Goal: Task Accomplishment & Management: Use online tool/utility

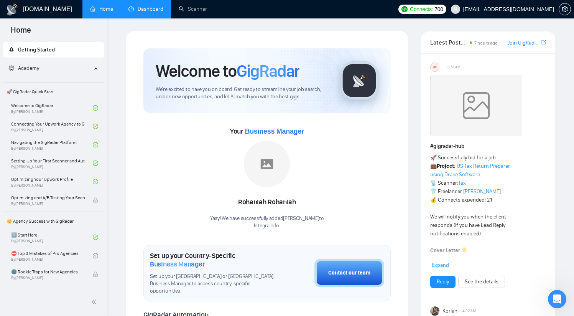
click at [146, 10] on link "Dashboard" at bounding box center [145, 9] width 35 height 7
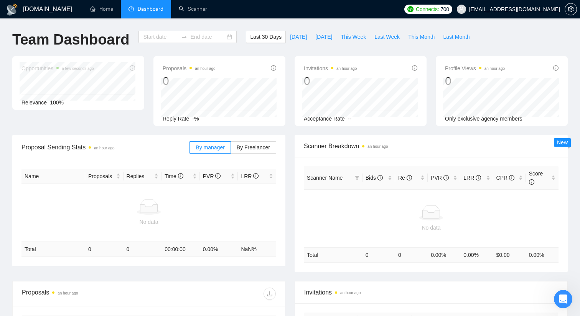
type input "[DATE]"
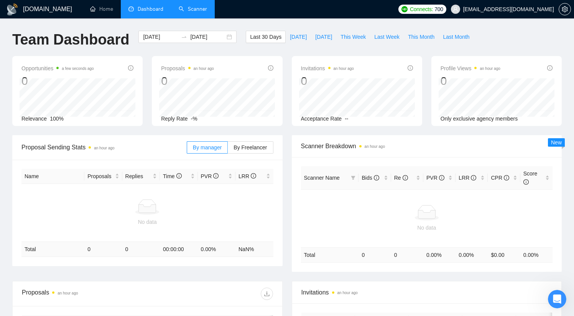
click at [199, 7] on link "Scanner" at bounding box center [193, 9] width 28 height 7
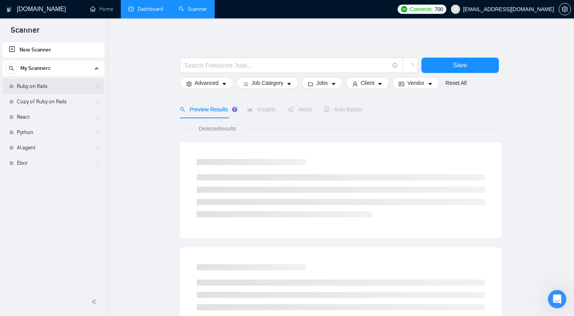
click at [56, 87] on link "Ruby on Rails" at bounding box center [53, 86] width 73 height 15
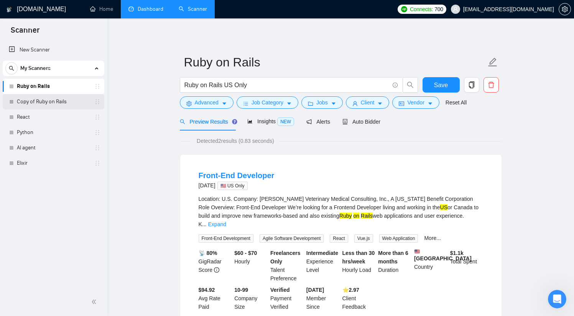
click at [58, 101] on link "Copy of Ruby on Rails" at bounding box center [53, 101] width 73 height 15
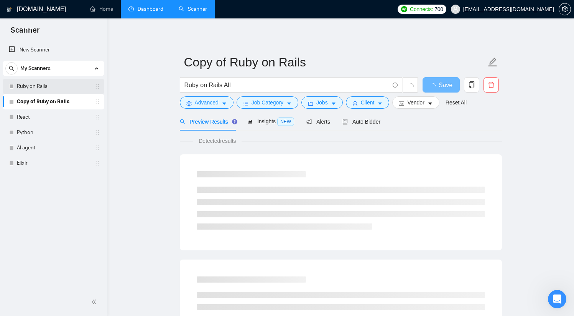
click at [59, 86] on link "Ruby on Rails" at bounding box center [53, 86] width 73 height 15
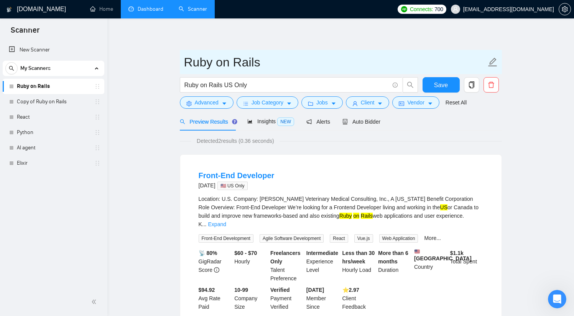
click at [437, 63] on input "Ruby on Rails" at bounding box center [335, 62] width 302 height 19
type input "Ruby on Rails US"
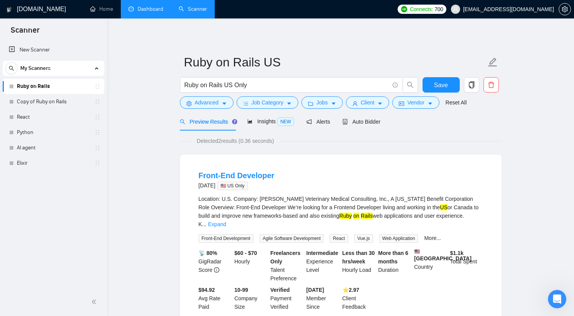
click at [546, 165] on main "Ruby on Rails US Ruby on Rails US Only Save Advanced Job Category Jobs Client V…" at bounding box center [341, 271] width 442 height 481
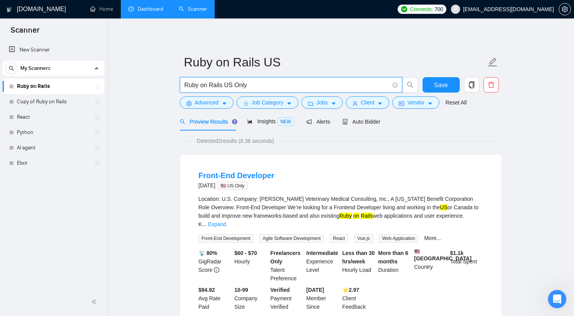
drag, startPoint x: 285, startPoint y: 85, endPoint x: 160, endPoint y: 81, distance: 124.7
click at [160, 81] on main "Ruby on Rails US Ruby on Rails US Only Save Advanced Job Category Jobs Client V…" at bounding box center [341, 271] width 442 height 481
paste input "((Ruby*) | (\(Ruby*) | (RoR*) | "(Ruby on") ( (dev*) | (expert*) | (web*) | (si…"
click at [409, 86] on icon "search" at bounding box center [410, 84] width 7 height 7
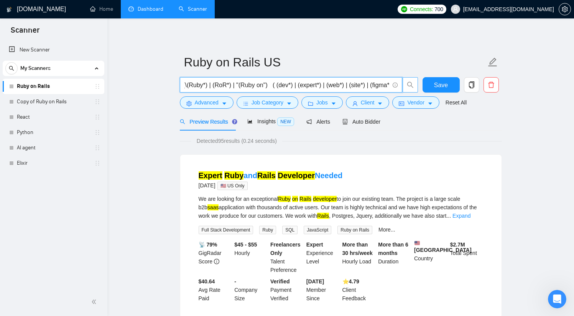
scroll to position [0, 0]
drag, startPoint x: 315, startPoint y: 87, endPoint x: 178, endPoint y: 84, distance: 136.9
click at [178, 84] on div "((Ruby*) | (\(Ruby*) | (RoR*) | "(Ruby on") ( (dev*) | (expert*) | (web*) | (si…" at bounding box center [299, 86] width 242 height 19
click at [306, 86] on input "((Ruby*) | (\(Ruby*) | (RoR*) | "(Ruby on") ( (dev*) | (expert*) | (web*) | (si…" at bounding box center [286, 85] width 205 height 10
click at [285, 81] on input "((Ruby*) | (\(Ruby*) | (RoR*) | "(Ruby on") ( (dev*) | (expert*) | (web*) | (si…" at bounding box center [286, 85] width 205 height 10
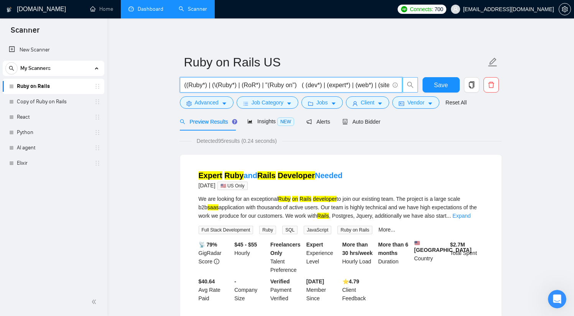
paste input "text"
click at [411, 86] on icon "search" at bounding box center [410, 85] width 6 height 6
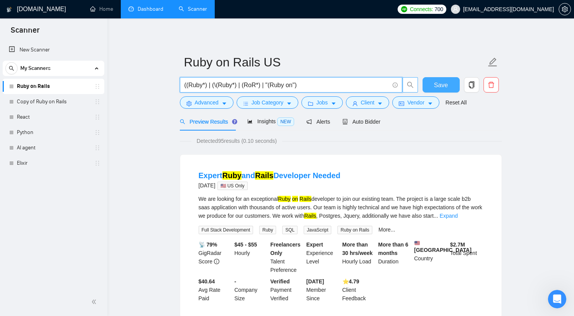
type input "((Ruby*) | (\(Ruby*) | (RoR*) | "(Ruby on")"
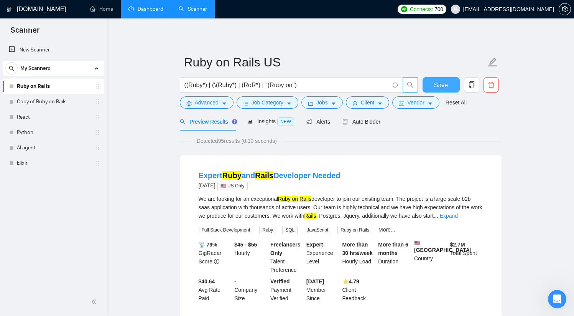
click at [444, 84] on span "Save" at bounding box center [441, 85] width 14 height 10
click at [378, 105] on button "Client" at bounding box center [368, 102] width 44 height 12
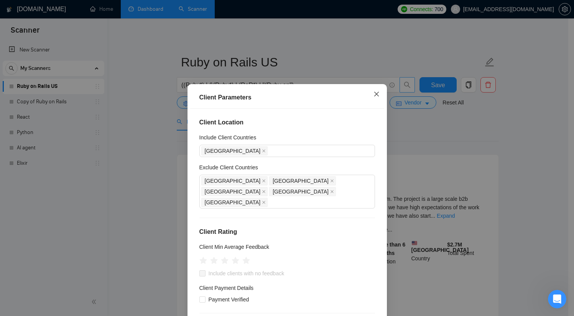
click at [374, 94] on icon "close" at bounding box center [376, 94] width 5 height 5
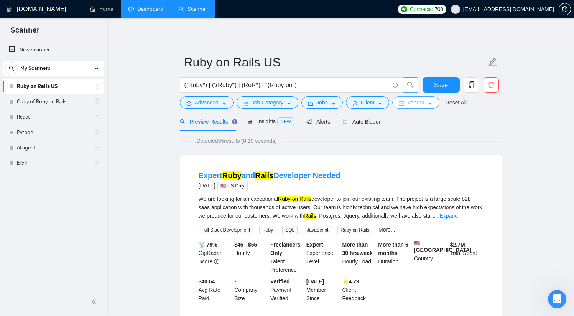
click at [418, 105] on span "Vendor" at bounding box center [415, 102] width 17 height 8
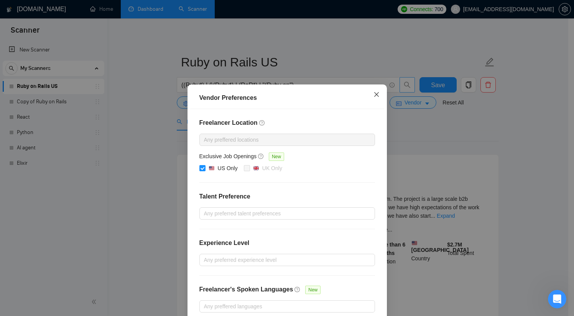
click at [374, 94] on icon "close" at bounding box center [377, 94] width 6 height 6
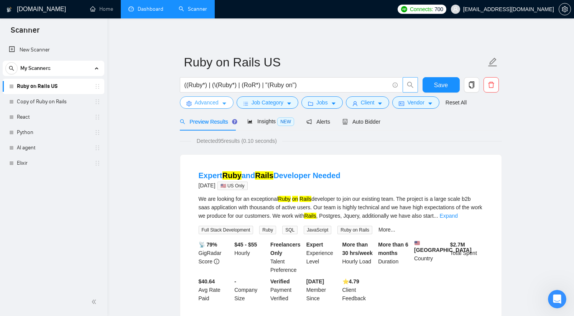
click at [204, 103] on span "Advanced" at bounding box center [207, 102] width 24 height 8
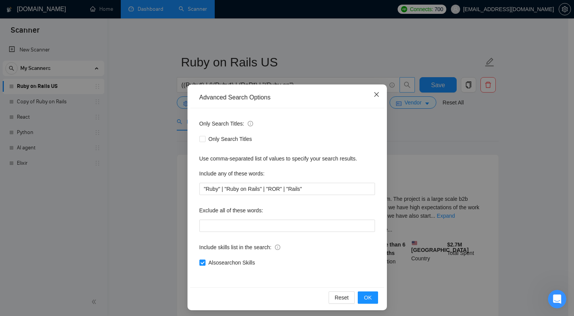
click at [375, 94] on icon "close" at bounding box center [377, 94] width 6 height 6
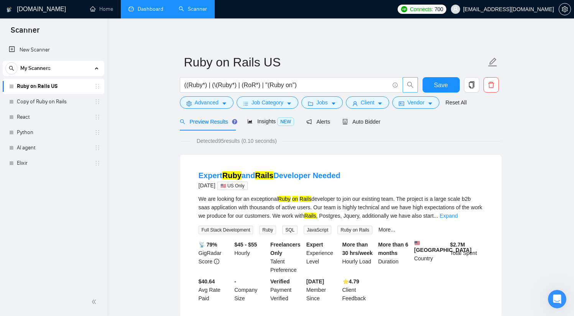
click at [264, 122] on span "Insights NEW" at bounding box center [270, 121] width 47 height 6
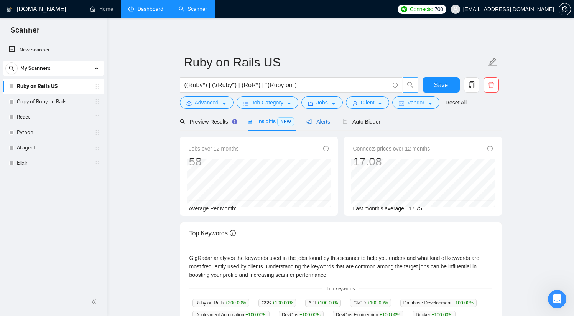
click at [322, 123] on span "Alerts" at bounding box center [318, 122] width 24 height 6
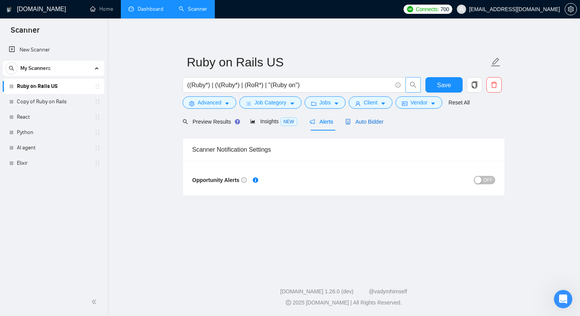
click at [364, 125] on div "Auto Bidder" at bounding box center [364, 121] width 38 height 8
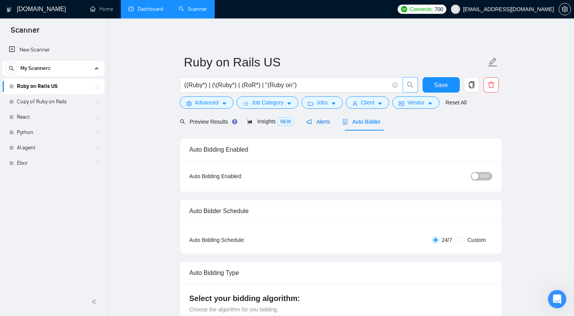
click at [319, 123] on span "Alerts" at bounding box center [318, 122] width 24 height 6
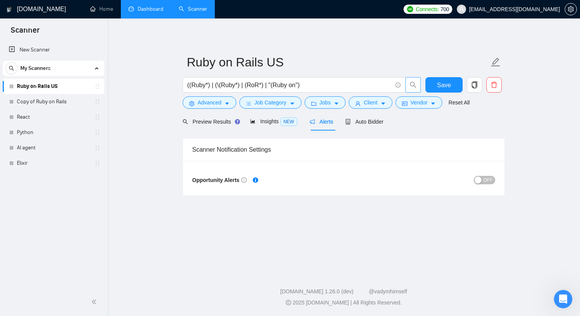
click at [486, 181] on span "OFF" at bounding box center [487, 180] width 9 height 8
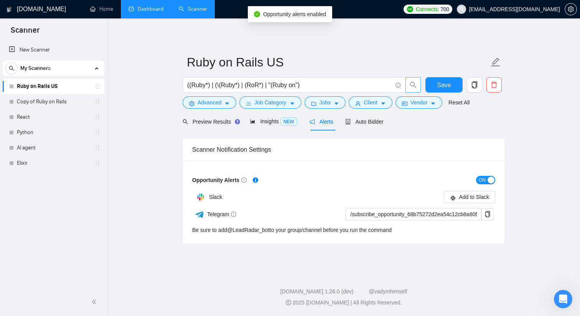
click at [484, 180] on span "ON" at bounding box center [482, 180] width 7 height 8
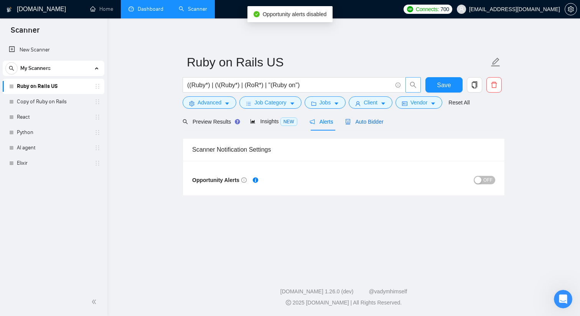
click at [363, 124] on div "Auto Bidder" at bounding box center [364, 121] width 38 height 8
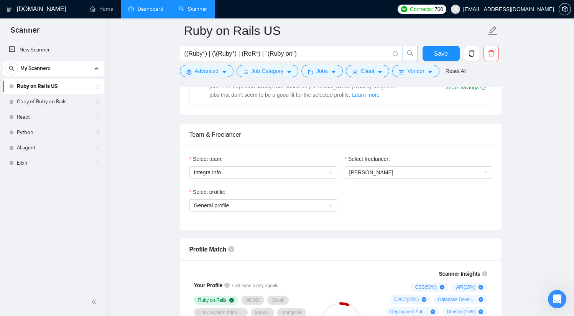
scroll to position [349, 0]
click at [302, 173] on span "Integra Info" at bounding box center [263, 172] width 138 height 12
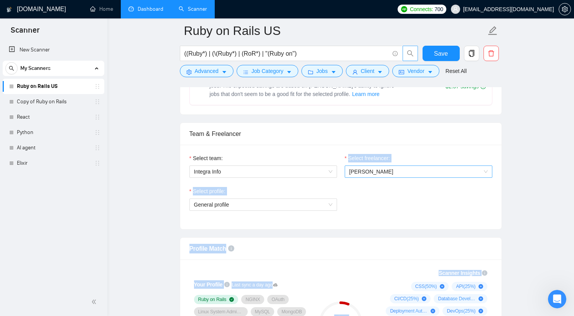
click at [382, 170] on span "[PERSON_NAME]" at bounding box center [371, 171] width 44 height 6
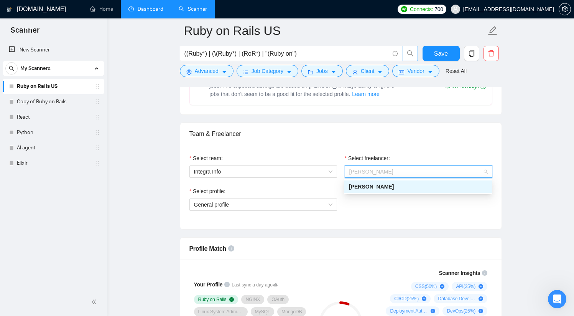
click at [392, 188] on div "[PERSON_NAME]" at bounding box center [418, 186] width 138 height 8
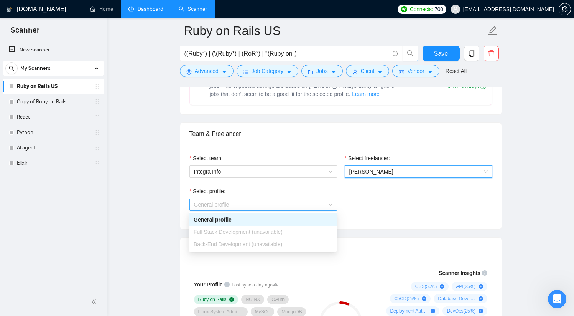
click at [288, 203] on span "General profile" at bounding box center [263, 205] width 138 height 12
click at [272, 221] on div "General profile" at bounding box center [263, 219] width 138 height 8
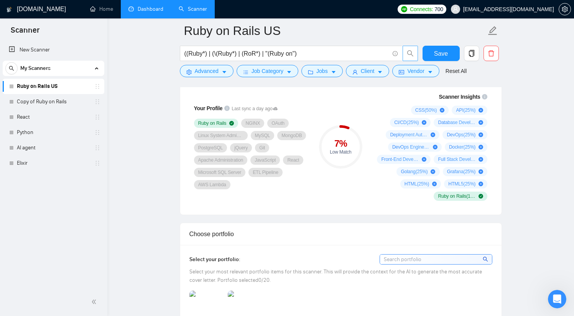
scroll to position [0, 0]
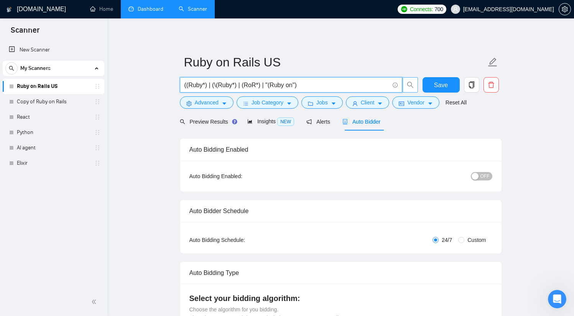
drag, startPoint x: 323, startPoint y: 86, endPoint x: 162, endPoint y: 81, distance: 160.8
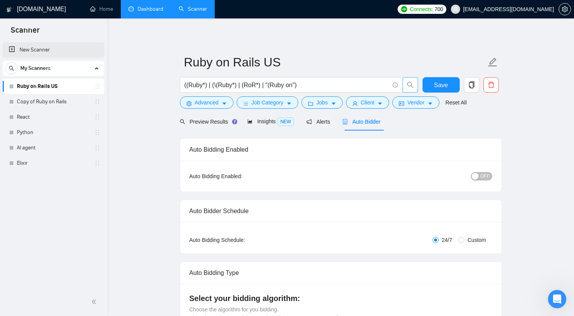
click at [37, 51] on link "New Scanner" at bounding box center [53, 49] width 89 height 15
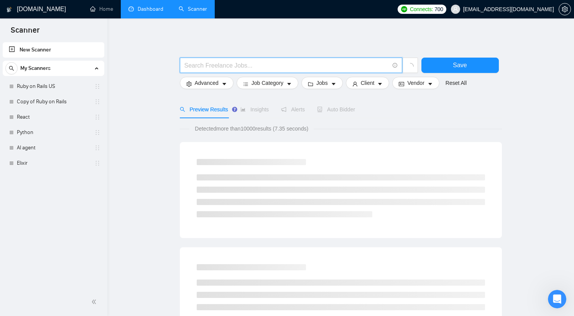
click at [258, 69] on input "text" at bounding box center [286, 66] width 205 height 10
paste input "((Ruby*) | (\(Ruby*) | (RoR*) | "(Ruby on")"
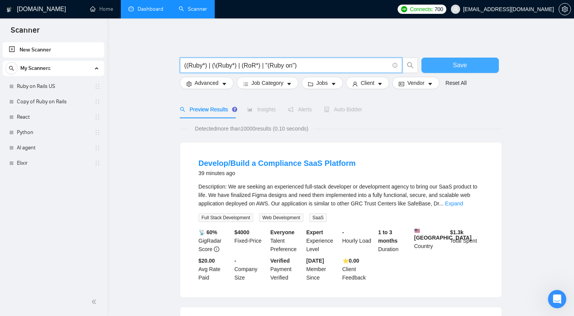
type input "((Ruby*) | (\(Ruby*) | (RoR*) | "(Ruby on")"
click at [441, 68] on button "Save" at bounding box center [459, 65] width 77 height 15
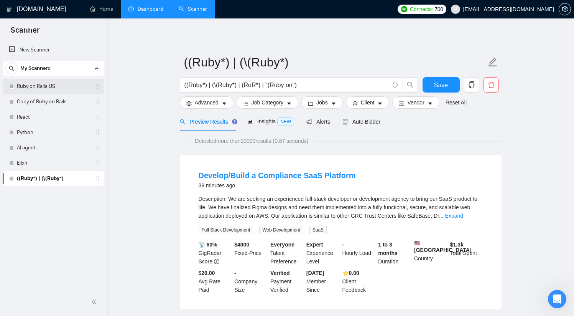
click at [38, 85] on link "Ruby on Rails US" at bounding box center [53, 86] width 73 height 15
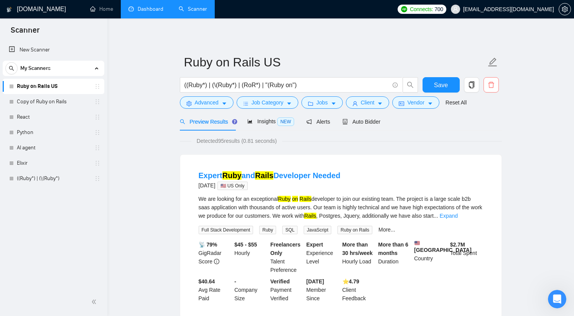
click at [492, 87] on icon "delete" at bounding box center [491, 84] width 7 height 7
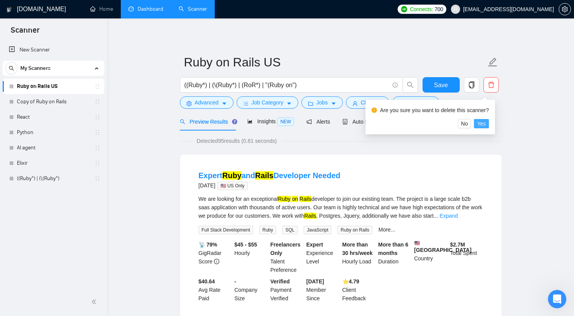
click at [486, 123] on span "Yes" at bounding box center [481, 123] width 9 height 8
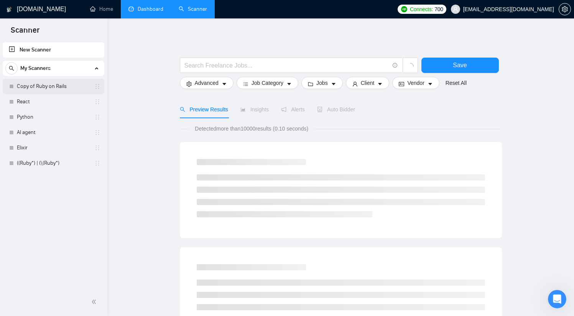
click at [72, 89] on link "Copy of Ruby on Rails" at bounding box center [53, 86] width 73 height 15
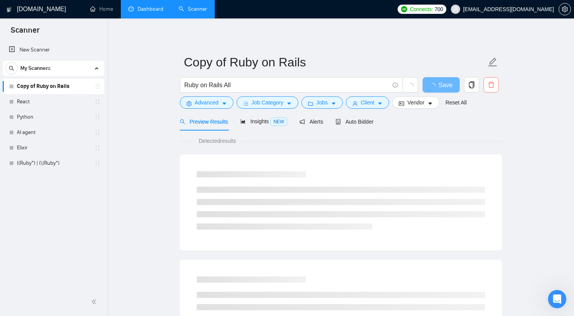
click at [490, 86] on icon "delete" at bounding box center [491, 84] width 7 height 7
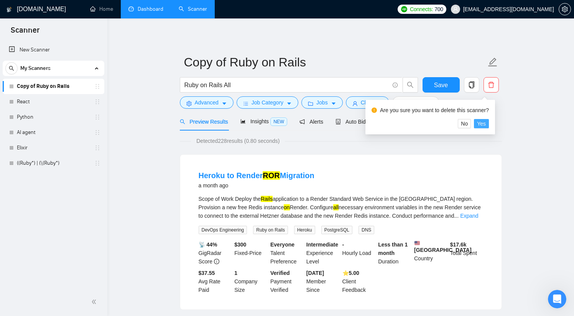
click at [486, 125] on span "Yes" at bounding box center [481, 123] width 9 height 8
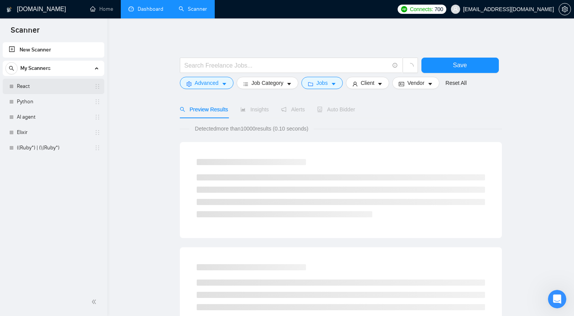
click at [61, 86] on link "React" at bounding box center [53, 86] width 73 height 15
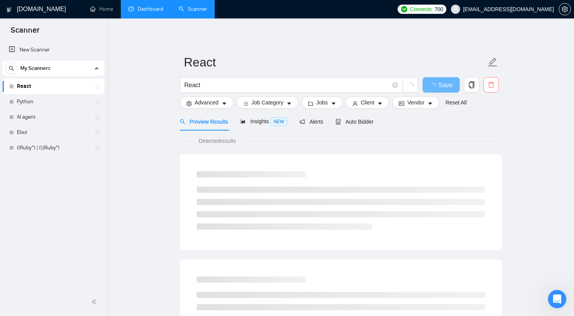
click at [493, 86] on icon "delete" at bounding box center [491, 84] width 7 height 7
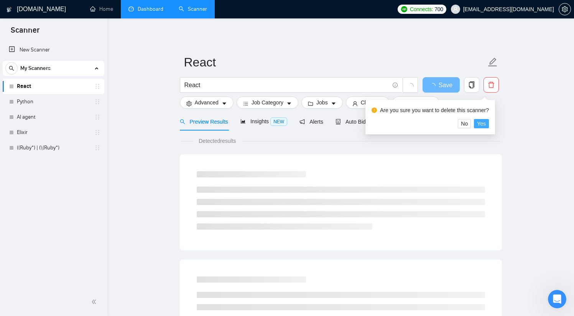
click at [486, 123] on span "Yes" at bounding box center [481, 123] width 9 height 8
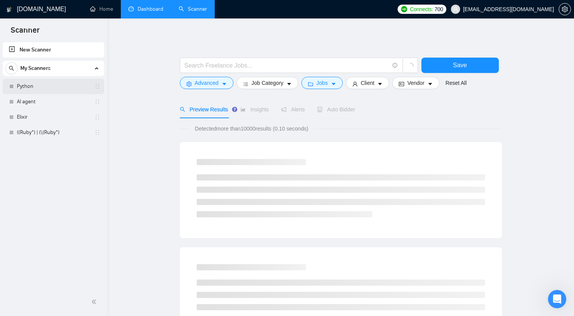
click at [50, 87] on link "Python" at bounding box center [53, 86] width 73 height 15
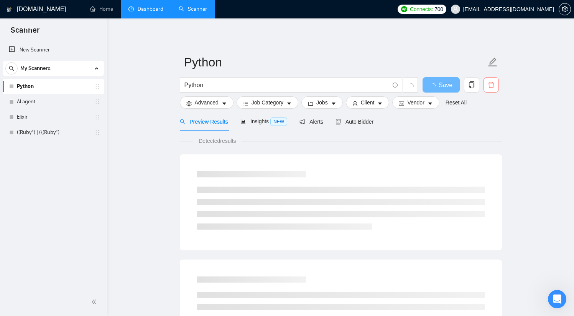
click at [494, 86] on icon "delete" at bounding box center [491, 84] width 7 height 7
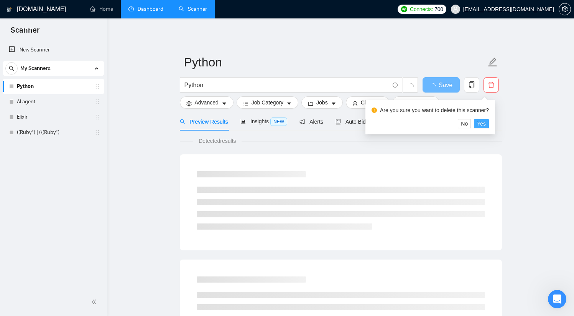
click at [484, 125] on span "Yes" at bounding box center [481, 123] width 9 height 8
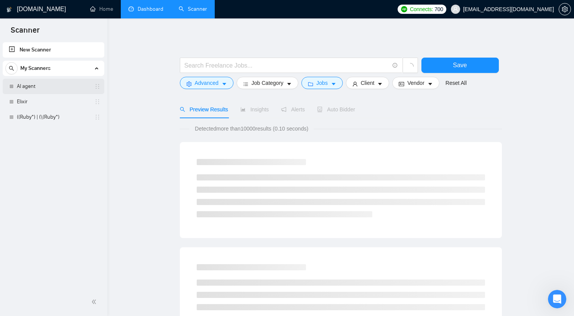
click at [61, 85] on link "AI agent" at bounding box center [53, 86] width 73 height 15
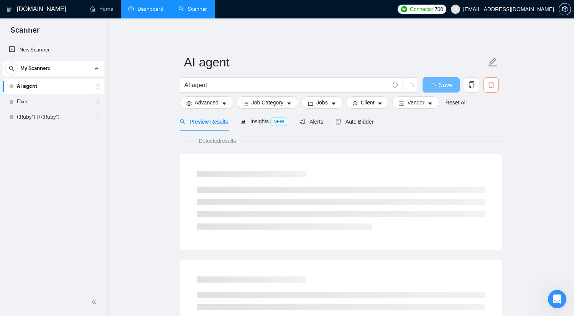
click at [490, 85] on icon "delete" at bounding box center [491, 84] width 7 height 7
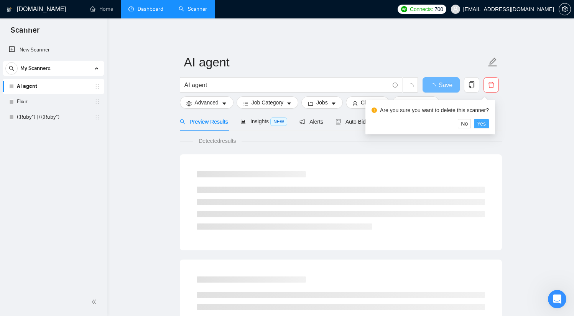
click at [486, 125] on span "Yes" at bounding box center [481, 123] width 9 height 8
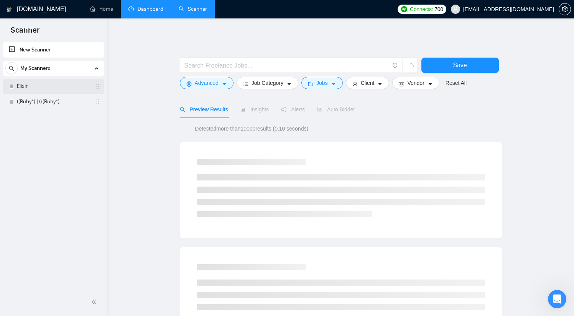
click at [55, 84] on link "Elixir" at bounding box center [53, 86] width 73 height 15
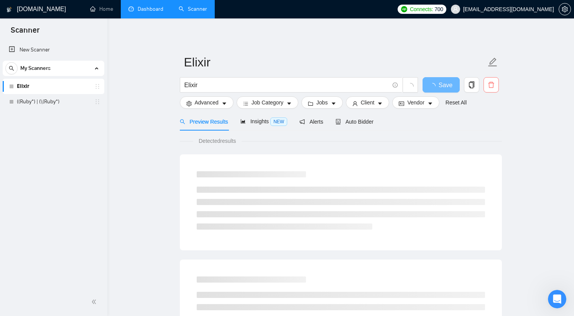
click at [491, 84] on icon "delete" at bounding box center [491, 84] width 7 height 7
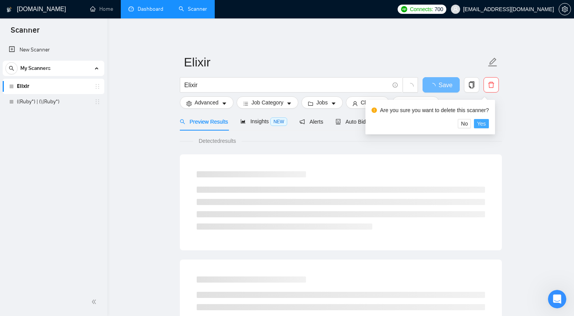
click at [486, 123] on span "Yes" at bounding box center [481, 123] width 9 height 8
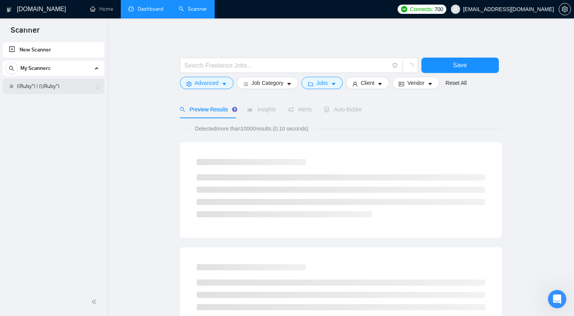
click at [48, 86] on link "((Ruby*) | (\(Ruby*)" at bounding box center [53, 86] width 73 height 15
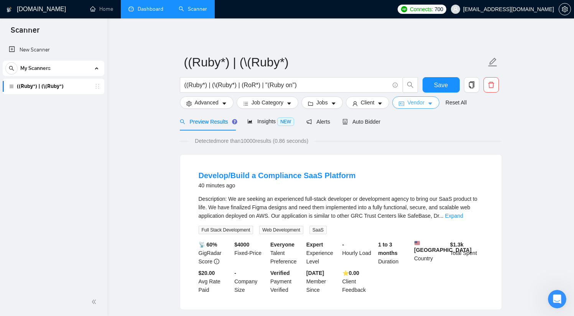
click at [419, 103] on span "Vendor" at bounding box center [415, 102] width 17 height 8
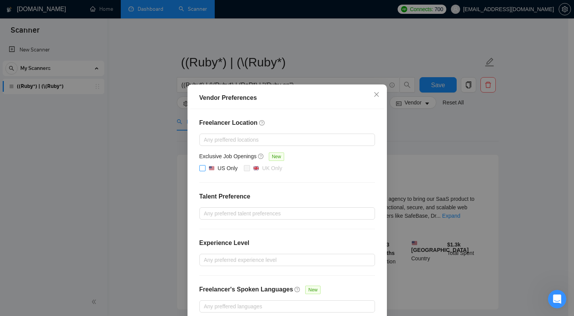
click at [202, 166] on span at bounding box center [202, 168] width 6 height 6
click at [202, 166] on input "US Only" at bounding box center [201, 167] width 5 height 5
checkbox input "true"
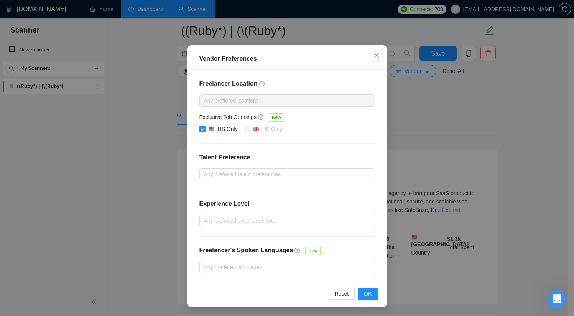
scroll to position [60, 0]
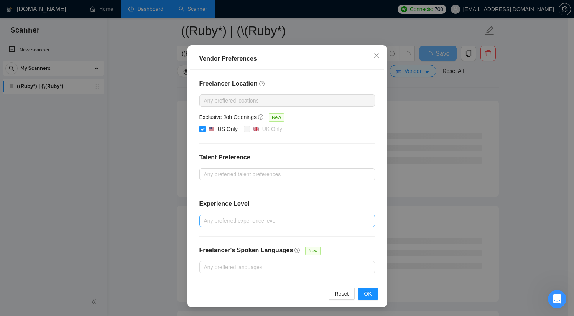
click at [277, 219] on div at bounding box center [283, 220] width 164 height 9
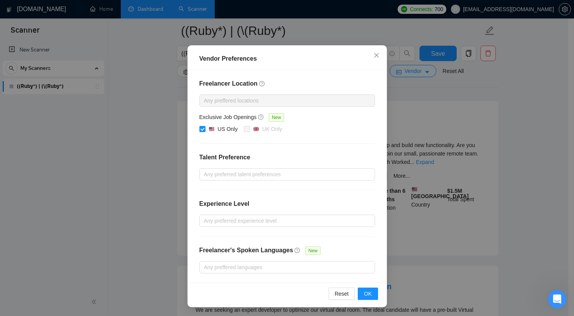
click at [310, 198] on div "Freelancer Location Any preffered locations Exclusive Job Openings New US Only …" at bounding box center [287, 176] width 194 height 212
click at [365, 291] on span "OK" at bounding box center [368, 293] width 8 height 8
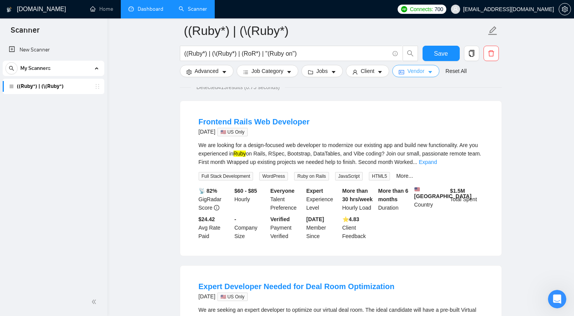
click at [429, 73] on button "Vendor" at bounding box center [415, 71] width 47 height 12
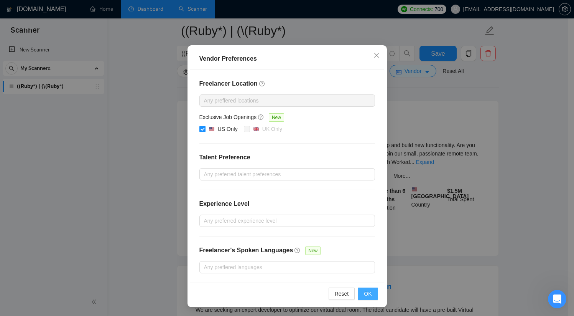
click at [365, 291] on span "OK" at bounding box center [368, 293] width 8 height 8
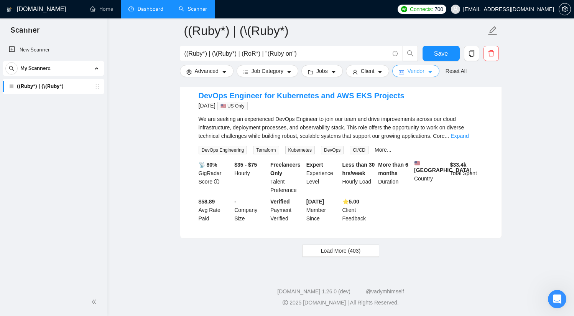
scroll to position [1619, 0]
click at [469, 138] on link "Expand" at bounding box center [460, 136] width 18 height 6
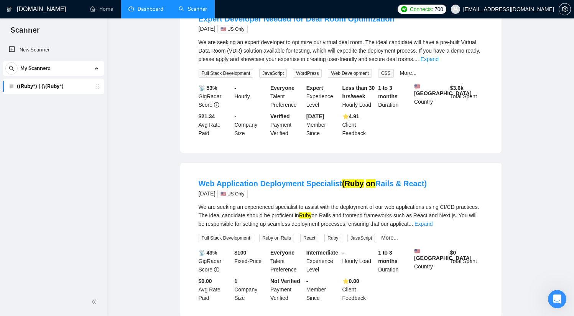
scroll to position [0, 0]
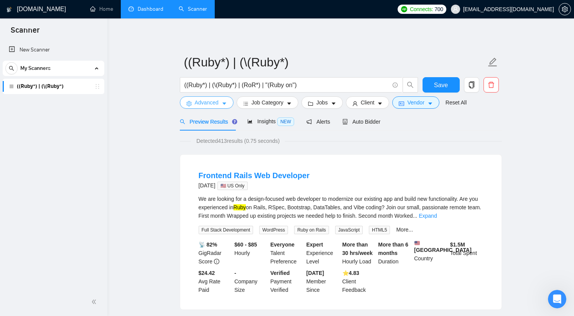
click at [210, 104] on span "Advanced" at bounding box center [207, 102] width 24 height 8
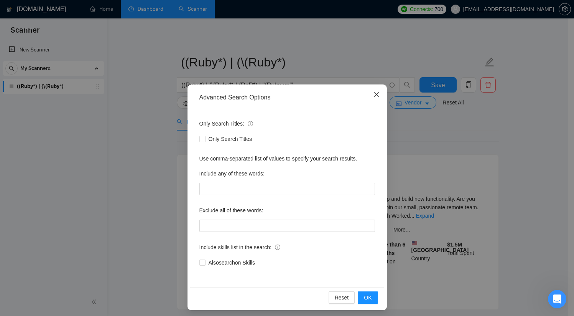
click at [374, 95] on icon "close" at bounding box center [377, 94] width 6 height 6
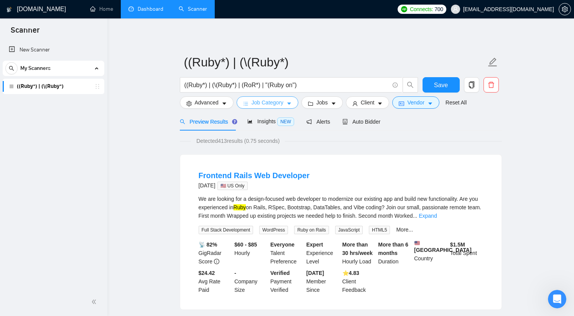
click at [266, 103] on span "Job Category" at bounding box center [268, 102] width 32 height 8
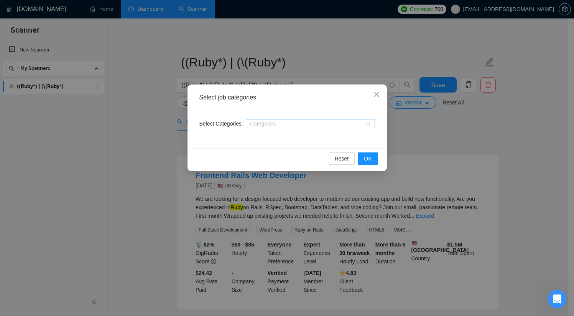
click at [286, 125] on div at bounding box center [307, 123] width 117 height 6
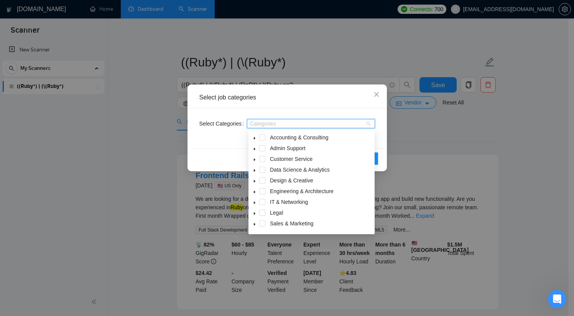
click at [330, 89] on div "Select job categories" at bounding box center [287, 97] width 194 height 21
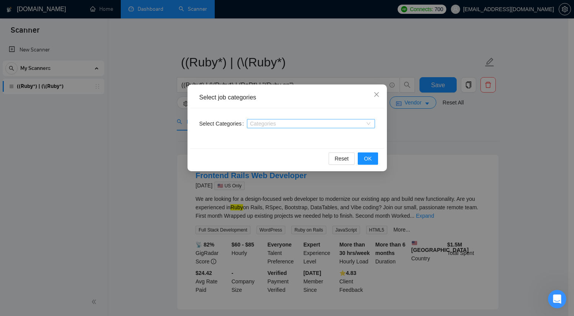
click at [320, 125] on div at bounding box center [307, 123] width 117 height 6
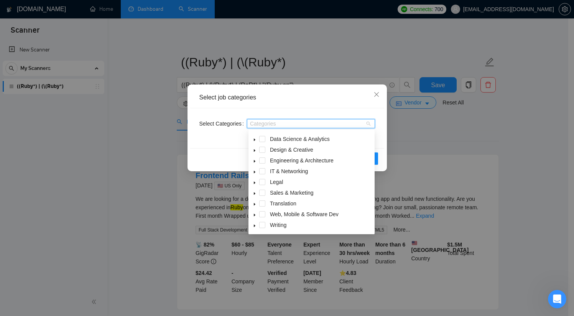
scroll to position [50, 0]
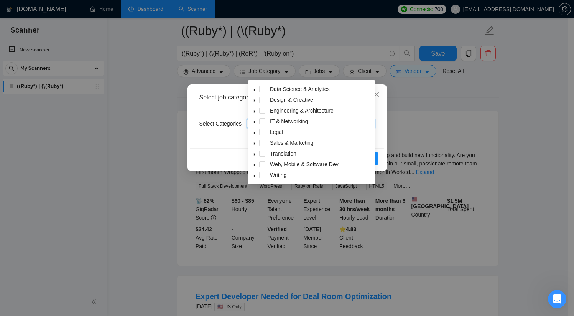
click at [253, 122] on icon "caret-down" at bounding box center [255, 122] width 4 height 4
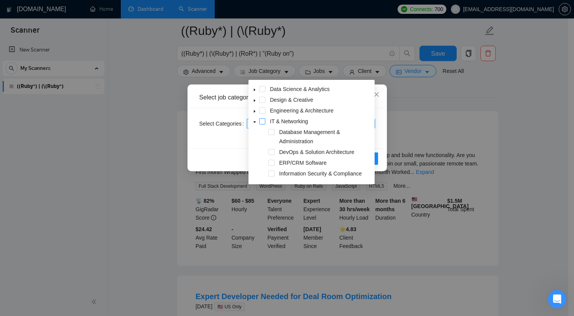
click at [262, 122] on span at bounding box center [262, 121] width 6 height 6
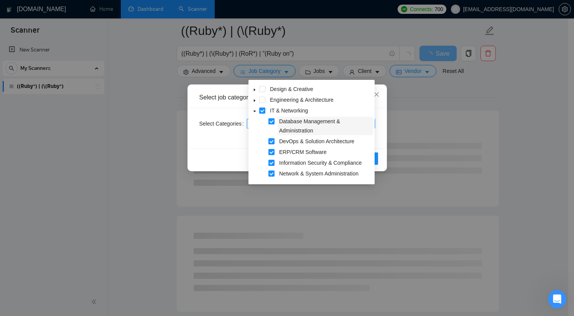
scroll to position [38, 0]
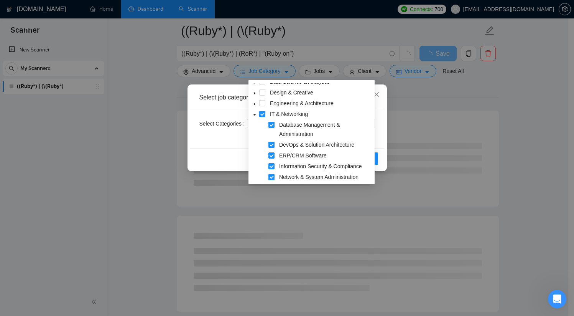
click at [380, 120] on div "Select Categories IT & Networking" at bounding box center [287, 128] width 194 height 40
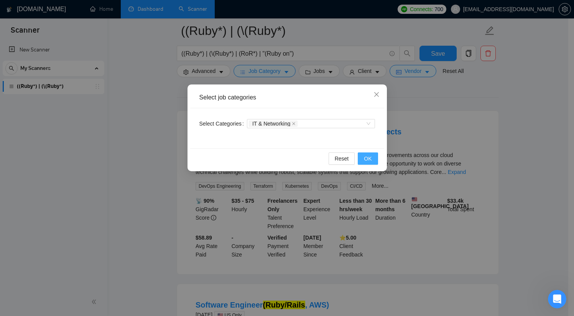
click at [374, 158] on button "OK" at bounding box center [368, 158] width 20 height 12
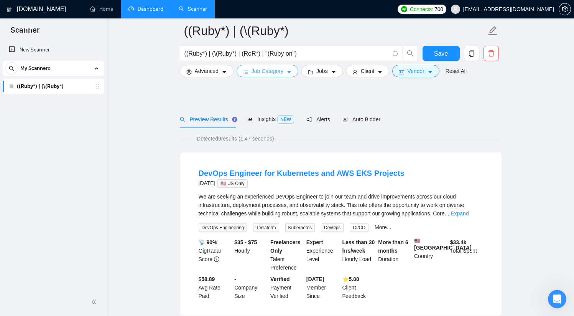
scroll to position [0, 0]
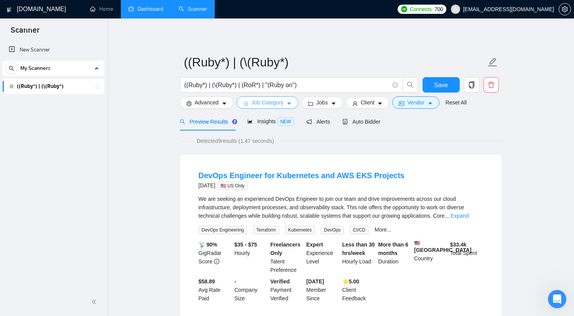
click at [288, 102] on button "Job Category" at bounding box center [268, 102] width 62 height 12
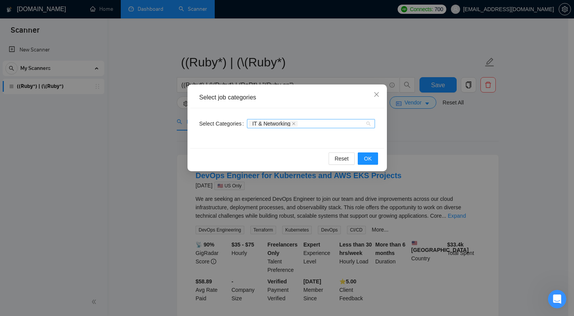
click at [346, 123] on div "IT & Networking" at bounding box center [307, 124] width 117 height 8
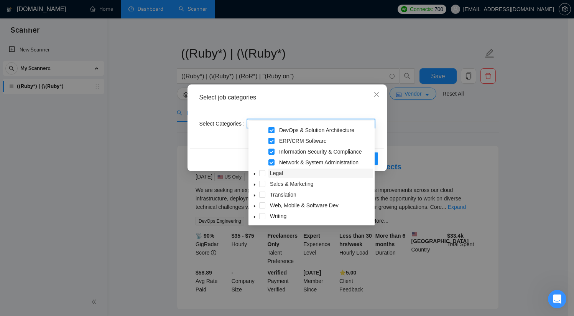
scroll to position [10, 0]
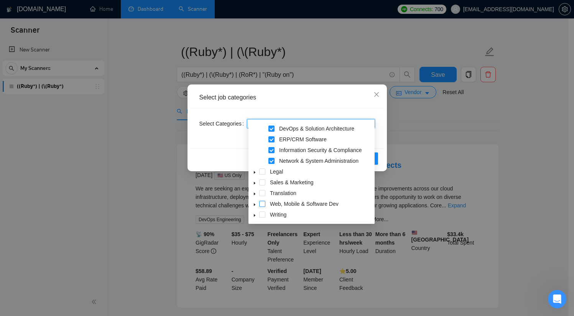
click at [263, 203] on span at bounding box center [262, 204] width 6 height 6
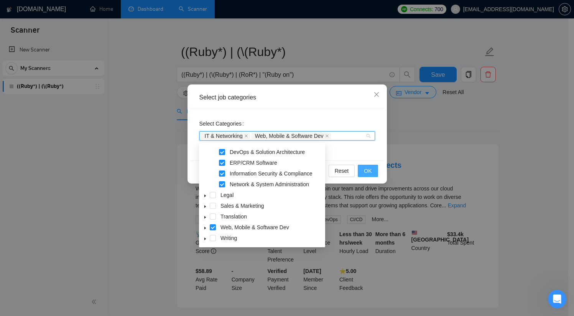
click at [369, 172] on span "OK" at bounding box center [368, 170] width 8 height 8
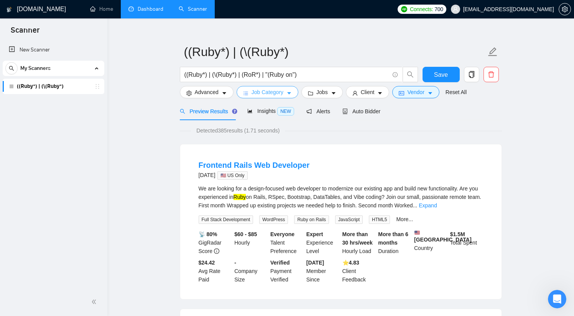
click at [281, 92] on span "Job Category" at bounding box center [268, 92] width 32 height 8
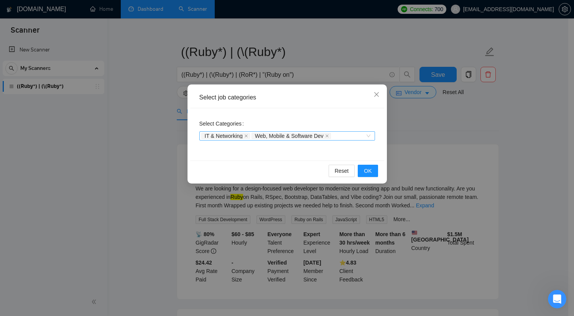
click at [348, 136] on div "IT & Networking Web, Mobile & Software Dev" at bounding box center [283, 136] width 164 height 8
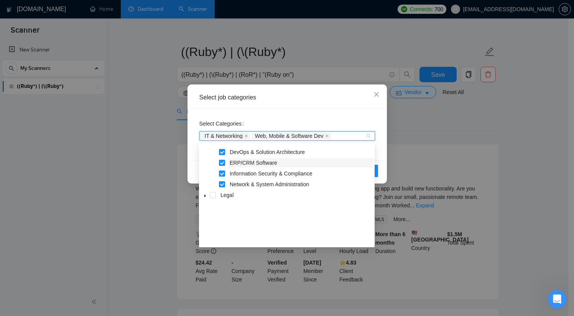
scroll to position [29, 0]
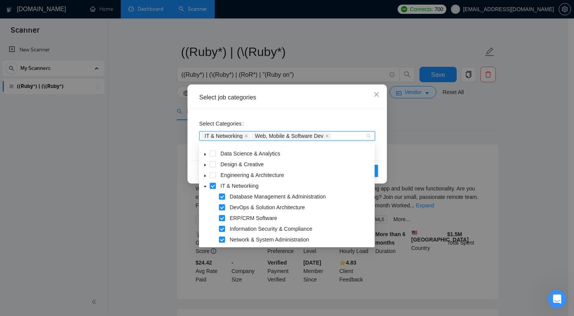
click at [206, 186] on icon "caret-down" at bounding box center [205, 186] width 4 height 4
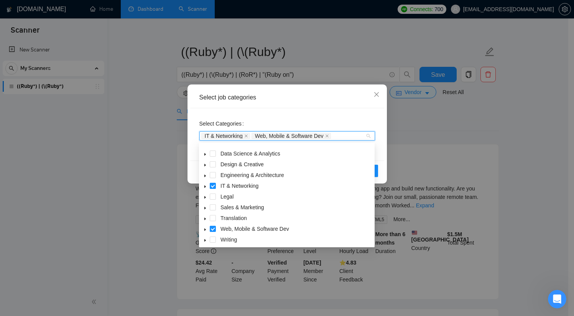
click at [206, 174] on icon "caret-down" at bounding box center [205, 176] width 4 height 4
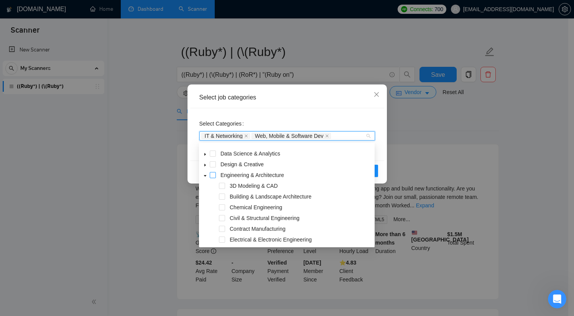
click at [214, 174] on span at bounding box center [213, 175] width 6 height 6
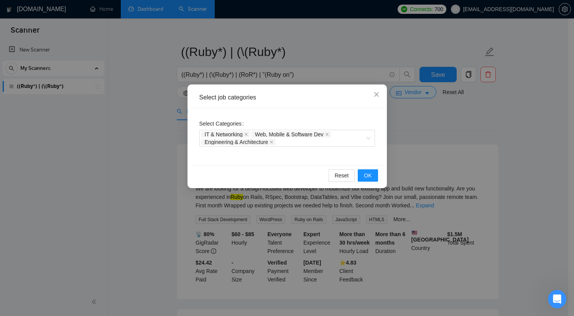
click at [379, 165] on div "Reset OK" at bounding box center [287, 175] width 194 height 20
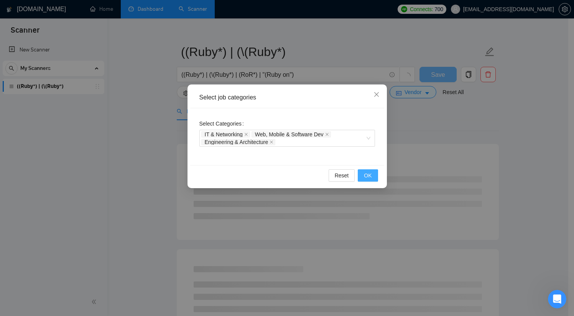
click at [372, 175] on button "OK" at bounding box center [368, 175] width 20 height 12
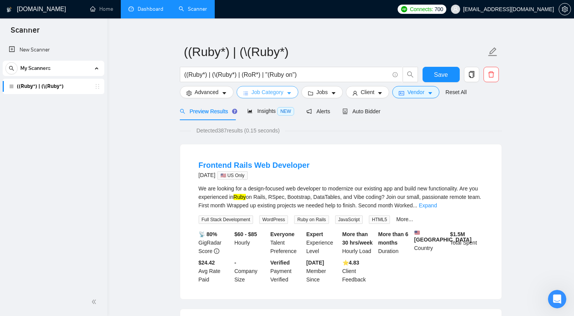
click at [286, 91] on button "Job Category" at bounding box center [268, 92] width 62 height 12
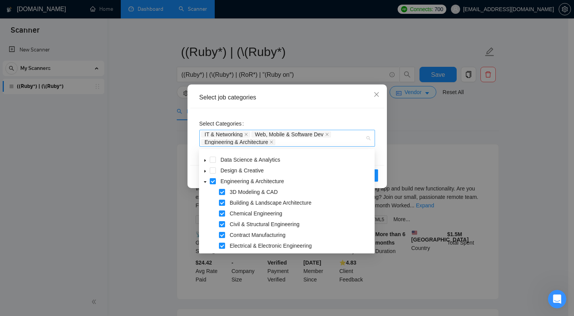
click at [359, 141] on div "IT & Networking Web, Mobile & Software Dev Engineering & Architecture" at bounding box center [283, 137] width 164 height 15
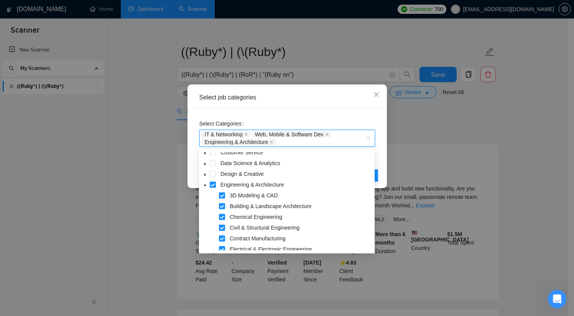
scroll to position [0, 0]
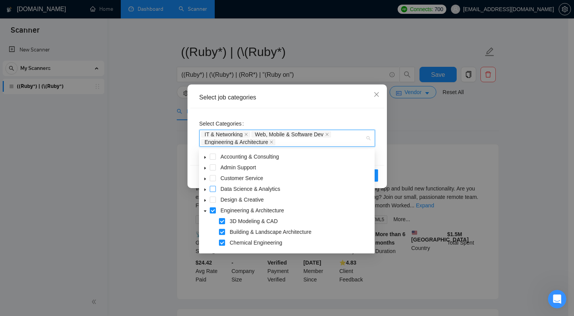
click at [213, 187] on span at bounding box center [213, 189] width 6 height 6
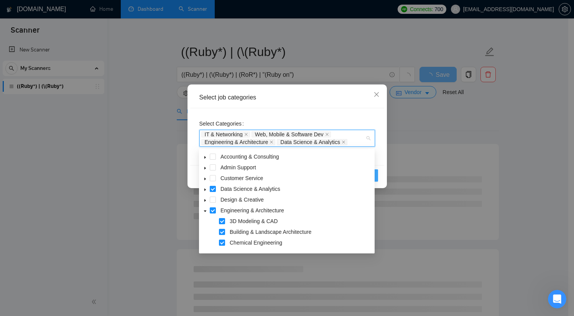
click at [378, 177] on div "Reset OK" at bounding box center [287, 175] width 194 height 20
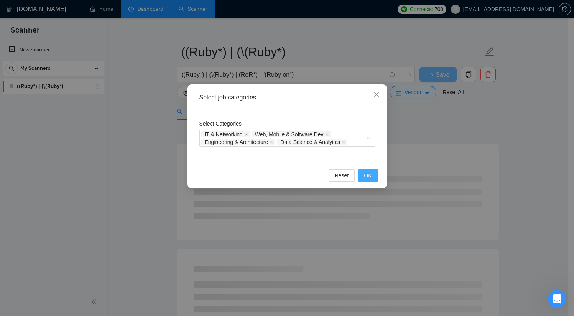
click at [373, 176] on button "OK" at bounding box center [368, 175] width 20 height 12
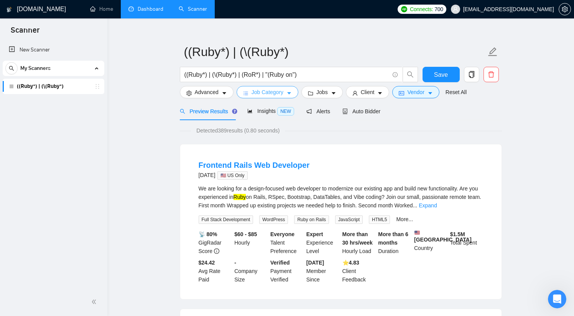
click at [291, 92] on icon "caret-down" at bounding box center [289, 93] width 4 height 2
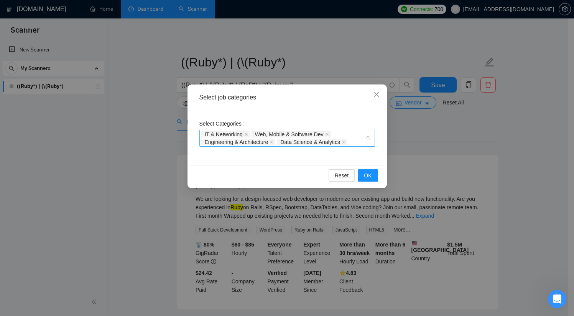
click at [359, 137] on div "IT & Networking Web, Mobile & Software Dev Engineering & Architecture Data Scie…" at bounding box center [283, 137] width 164 height 15
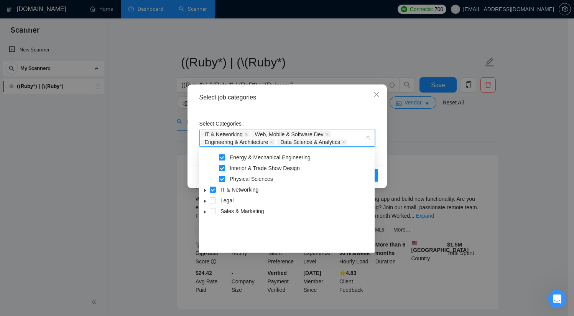
scroll to position [81, 0]
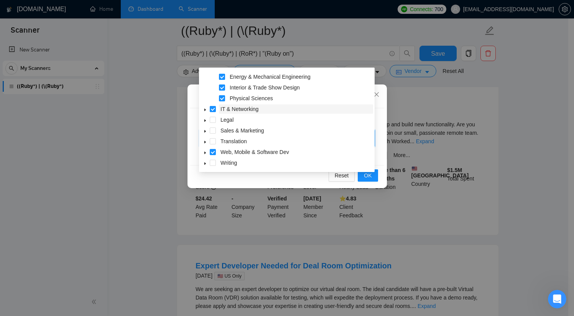
click at [359, 112] on span "IT & Networking" at bounding box center [296, 108] width 154 height 9
click at [404, 130] on div "Select job categories Select Categories Web, Mobile & Software Dev Engineering …" at bounding box center [287, 158] width 574 height 316
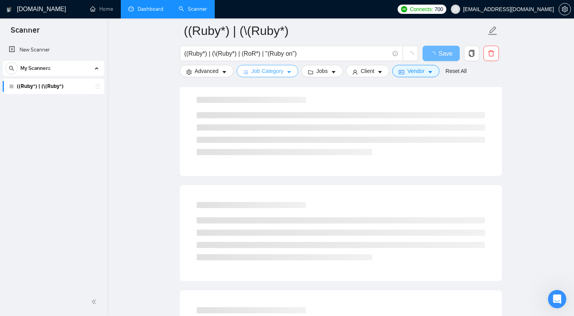
click at [288, 71] on button "Job Category" at bounding box center [268, 71] width 62 height 12
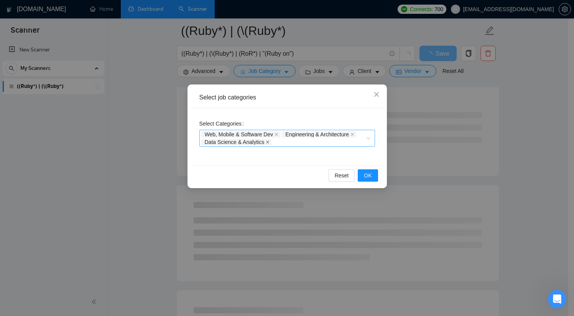
click at [269, 143] on icon "close" at bounding box center [267, 141] width 3 height 3
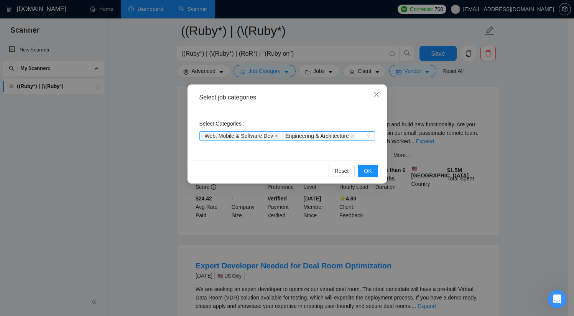
click at [278, 135] on icon "close" at bounding box center [277, 136] width 4 height 4
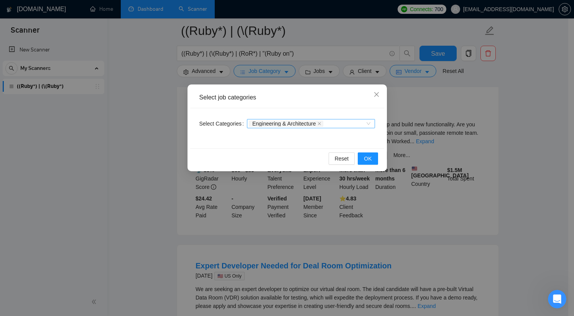
click at [323, 123] on span "Engineering & Architecture" at bounding box center [286, 123] width 74 height 6
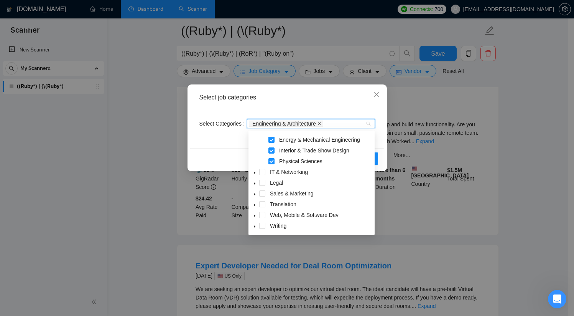
click at [321, 123] on icon "close" at bounding box center [320, 124] width 4 height 4
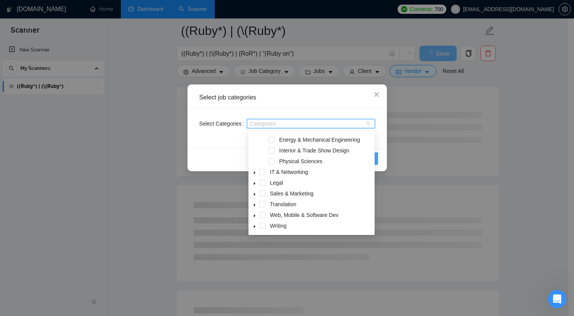
click at [377, 157] on button "OK" at bounding box center [368, 158] width 20 height 12
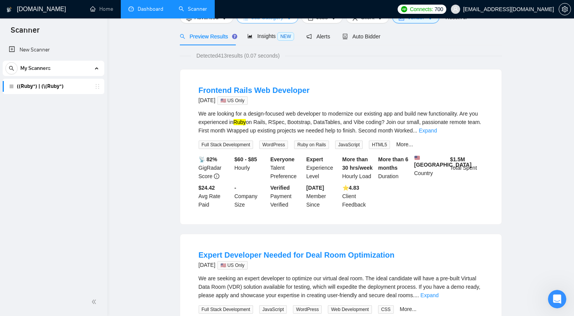
scroll to position [0, 0]
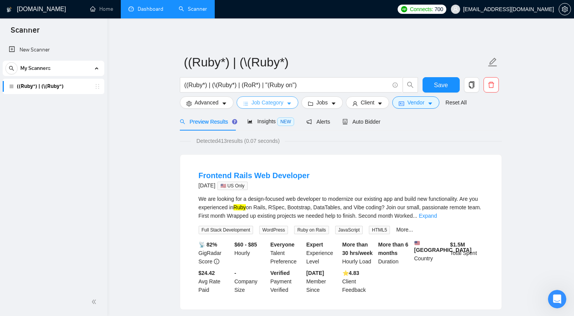
click at [275, 100] on span "Job Category" at bounding box center [268, 102] width 32 height 8
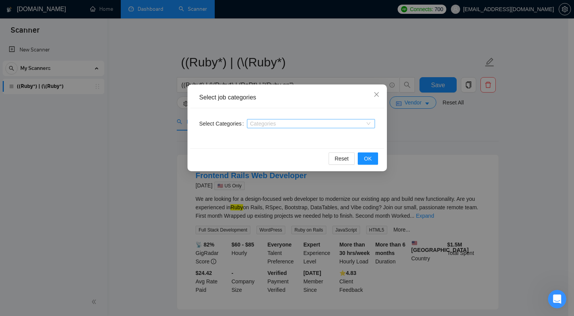
click at [312, 124] on div at bounding box center [307, 123] width 117 height 6
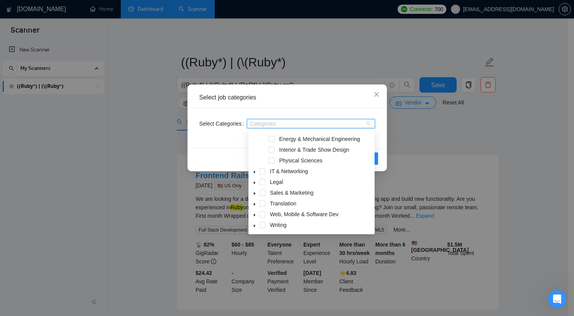
click at [315, 107] on div "Select job categories" at bounding box center [287, 97] width 194 height 21
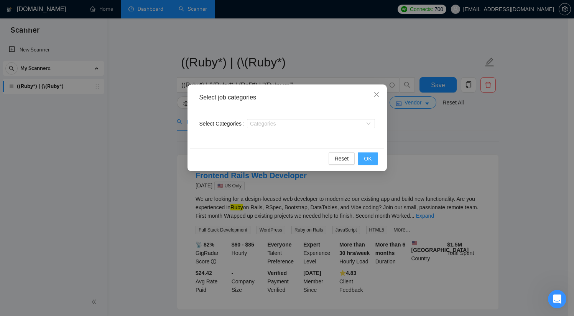
click at [365, 157] on span "OK" at bounding box center [368, 158] width 8 height 8
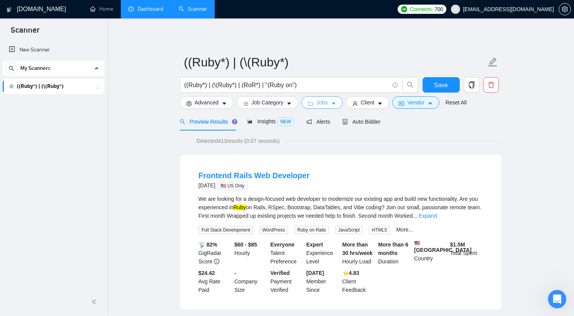
click at [328, 102] on span "Jobs" at bounding box center [322, 102] width 12 height 8
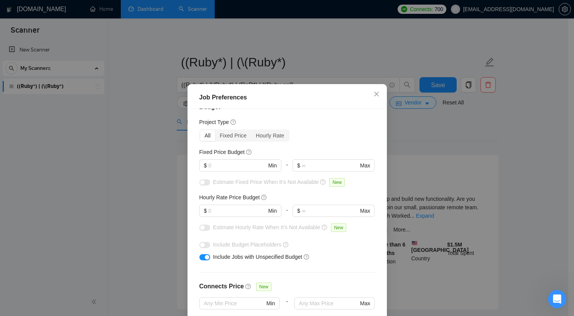
scroll to position [16, 0]
click at [242, 164] on input "text" at bounding box center [237, 165] width 58 height 8
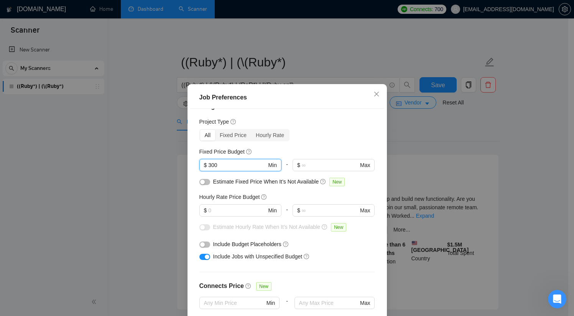
type input "300"
click at [318, 133] on div "All Fixed Price Hourly Rate" at bounding box center [287, 135] width 176 height 12
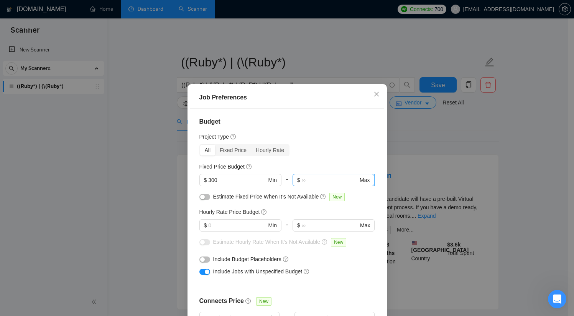
scroll to position [0, 0]
click at [238, 151] on div "Fixed Price" at bounding box center [233, 150] width 36 height 11
click at [215, 145] on input "Fixed Price" at bounding box center [215, 145] width 0 height 0
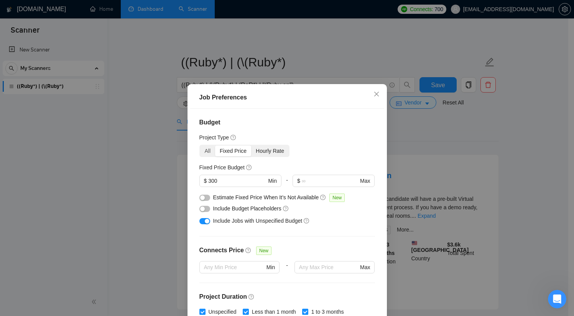
click at [276, 152] on div "Hourly Rate" at bounding box center [270, 150] width 38 height 11
click at [251, 145] on input "Hourly Rate" at bounding box center [251, 145] width 0 height 0
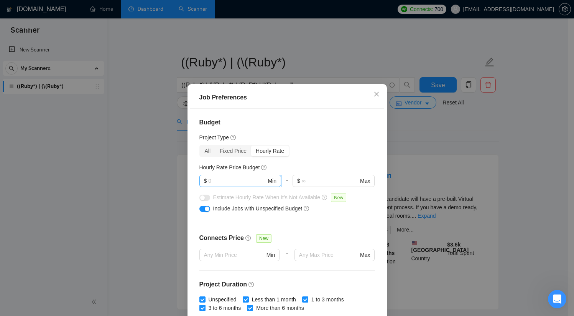
click at [244, 179] on input "text" at bounding box center [237, 180] width 58 height 8
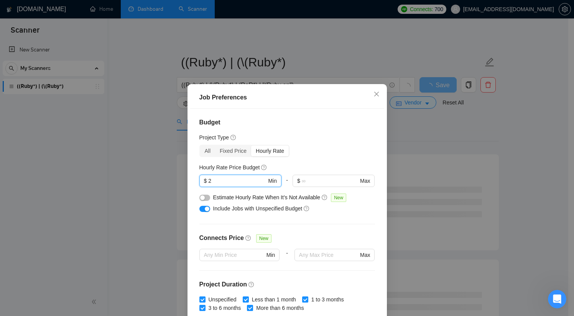
drag, startPoint x: 244, startPoint y: 179, endPoint x: 191, endPoint y: 179, distance: 52.9
click at [191, 179] on div "Budget Project Type All Fixed Price Hourly Rate Fixed Price Budget $ 300 Min - …" at bounding box center [287, 219] width 194 height 221
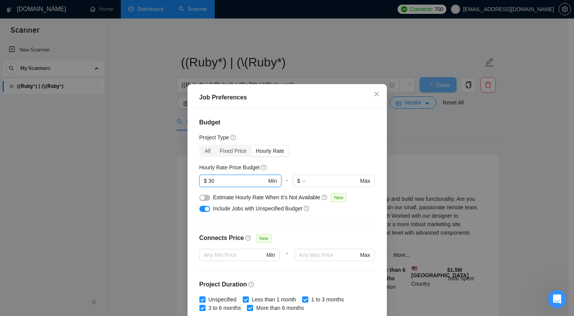
type input "30"
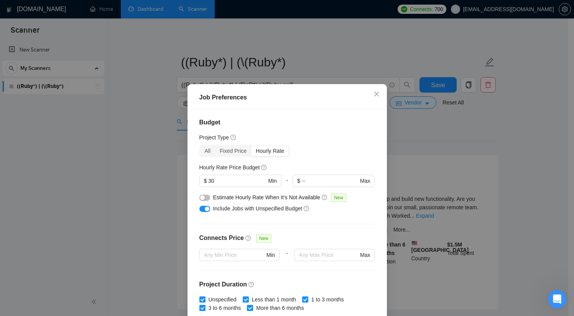
click at [307, 156] on div "All Fixed Price Hourly Rate" at bounding box center [287, 151] width 176 height 12
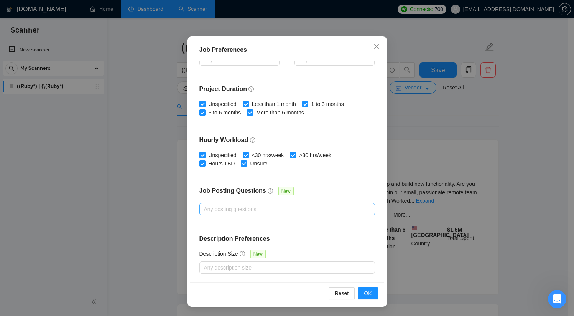
scroll to position [66, 0]
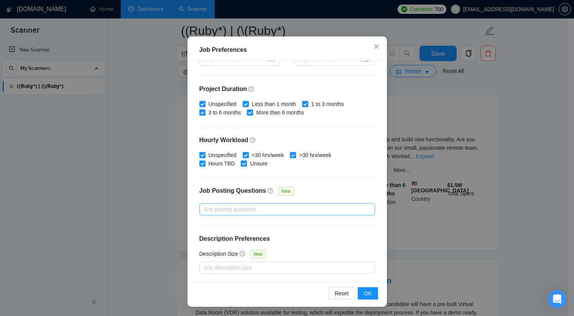
click at [301, 209] on div at bounding box center [283, 208] width 164 height 9
click at [336, 181] on div "Budget Project Type All Fixed Price Hourly Rate Fixed Price Budget $ 300 Min - …" at bounding box center [287, 171] width 194 height 221
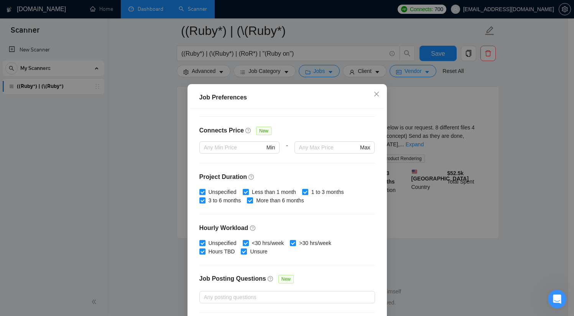
scroll to position [148, 0]
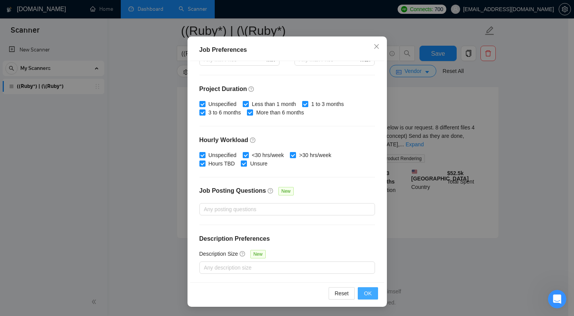
click at [366, 293] on span "OK" at bounding box center [368, 293] width 8 height 8
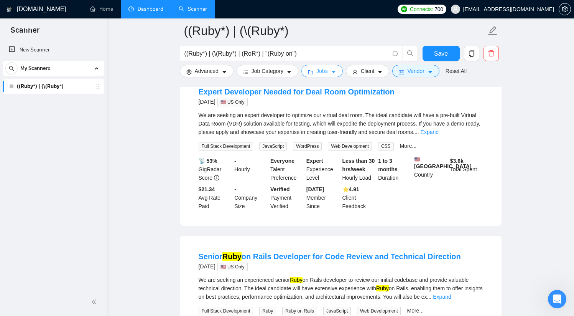
scroll to position [0, 0]
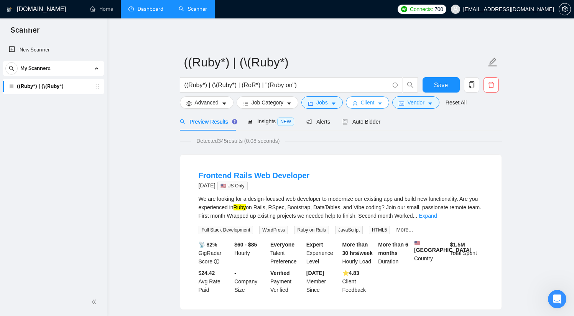
click at [375, 102] on span "Client" at bounding box center [368, 102] width 14 height 8
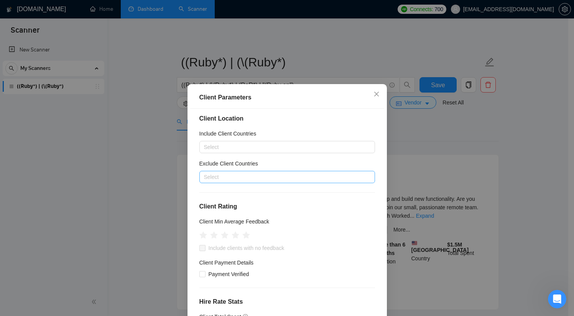
scroll to position [5, 0]
click at [289, 146] on div at bounding box center [283, 146] width 164 height 9
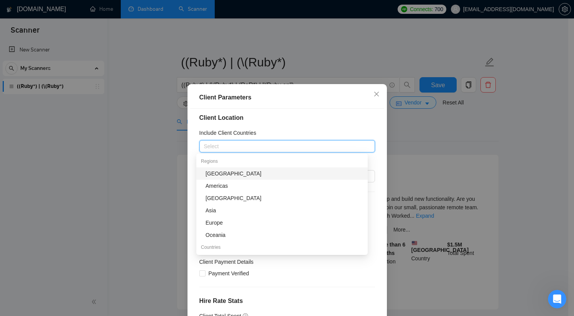
click at [308, 128] on div "Client Location Include Client Countries Select Exclude Client Countries Select…" at bounding box center [287, 219] width 194 height 221
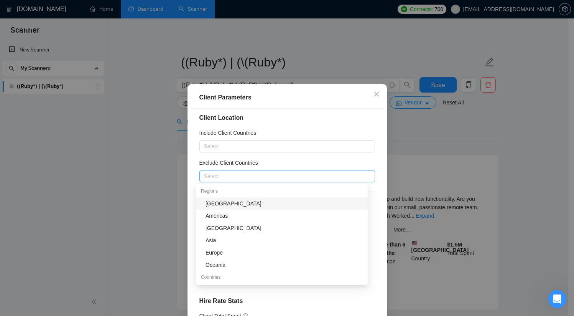
click at [247, 176] on div at bounding box center [283, 175] width 164 height 9
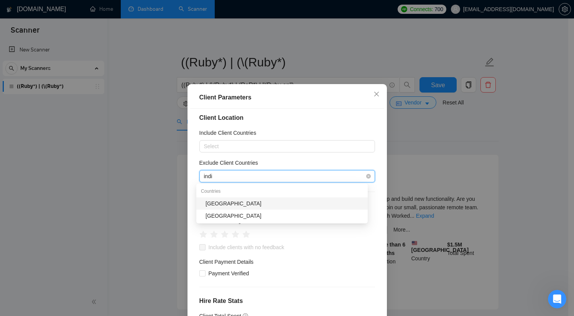
type input "india"
click at [221, 204] on div "[GEOGRAPHIC_DATA]" at bounding box center [285, 203] width 158 height 8
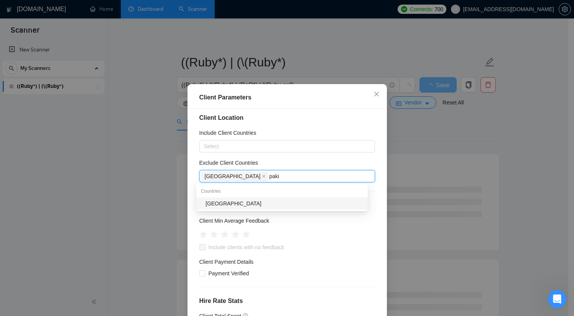
type input "pakis"
click at [227, 201] on div "[GEOGRAPHIC_DATA]" at bounding box center [285, 203] width 158 height 8
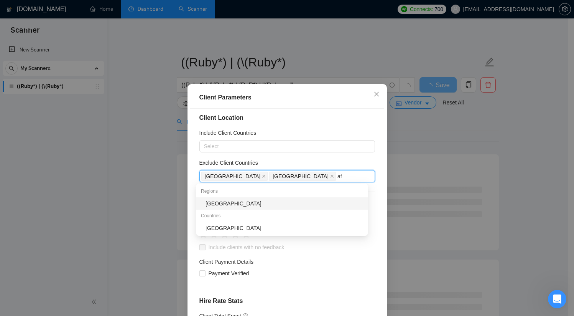
type input "afr"
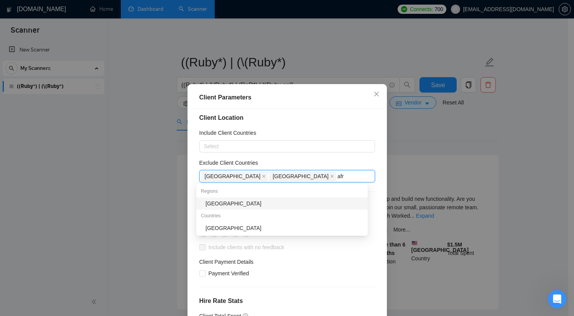
click at [243, 201] on div "[GEOGRAPHIC_DATA]" at bounding box center [285, 203] width 158 height 8
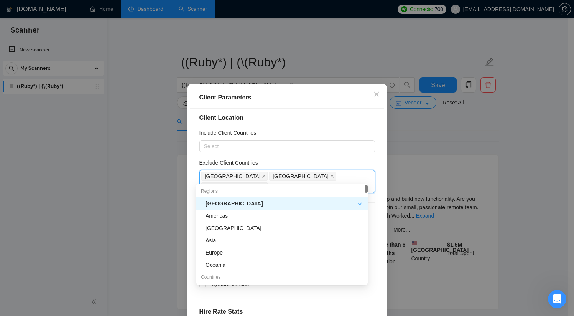
click at [334, 127] on div "Client Location Include Client Countries Select Exclude Client Countries [GEOGR…" at bounding box center [287, 219] width 194 height 221
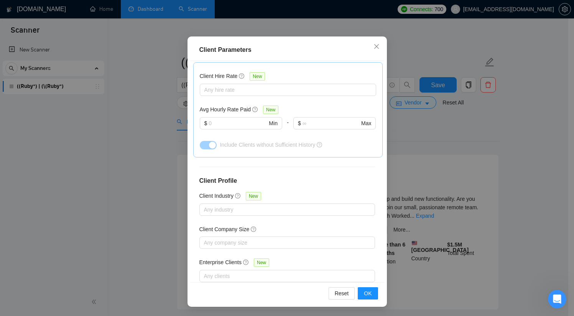
scroll to position [199, 0]
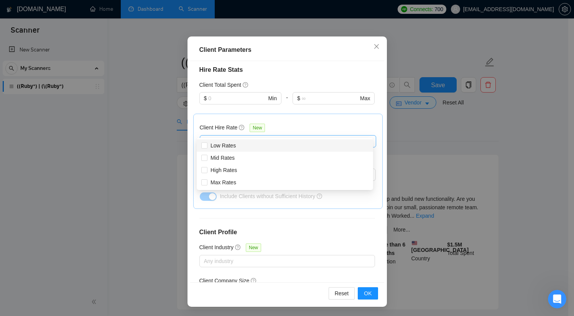
click at [260, 137] on div at bounding box center [284, 141] width 165 height 9
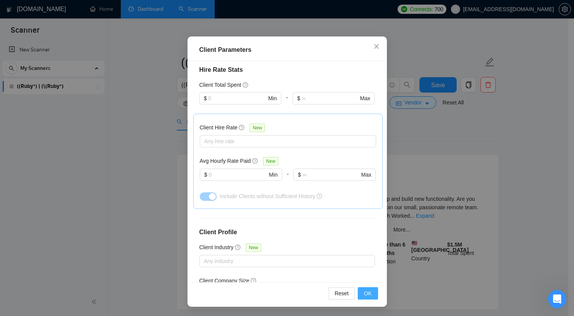
click at [367, 295] on span "OK" at bounding box center [368, 293] width 8 height 8
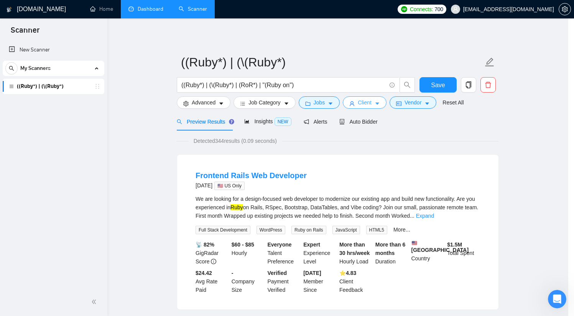
click at [365, 293] on body "Scanner New Scanner My Scanners ((Ruby*) | (\(Ruby*) [DOMAIN_NAME] Home Dashboa…" at bounding box center [284, 158] width 568 height 316
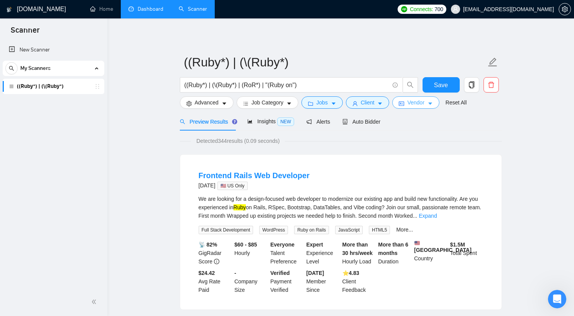
click at [424, 103] on span "Vendor" at bounding box center [415, 102] width 17 height 8
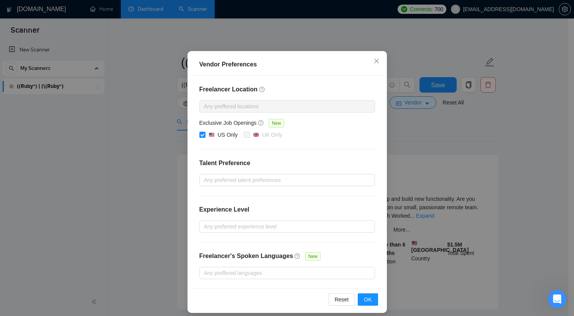
scroll to position [39, 0]
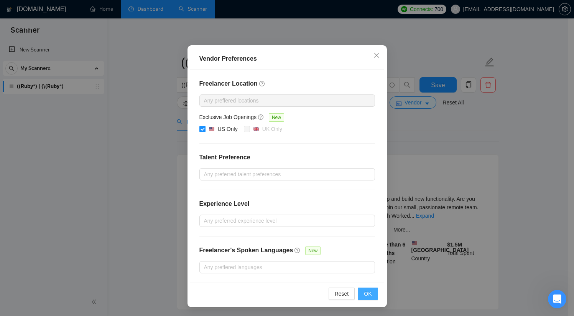
click at [369, 295] on span "OK" at bounding box center [368, 293] width 8 height 8
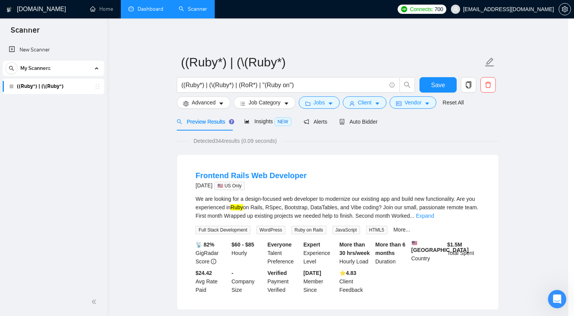
scroll to position [1, 0]
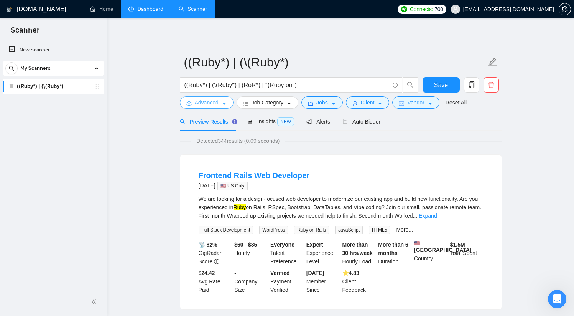
click at [209, 102] on span "Advanced" at bounding box center [207, 102] width 24 height 8
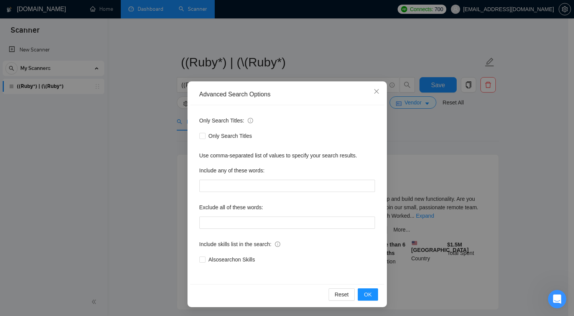
scroll to position [3, 0]
click at [364, 294] on span "OK" at bounding box center [368, 294] width 8 height 8
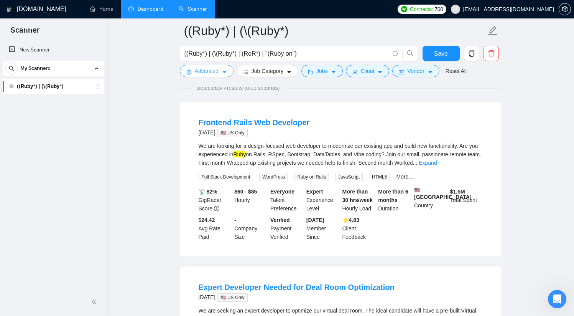
scroll to position [0, 0]
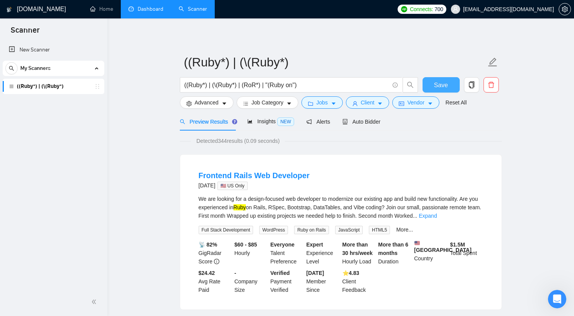
click at [439, 82] on span "Save" at bounding box center [441, 85] width 14 height 10
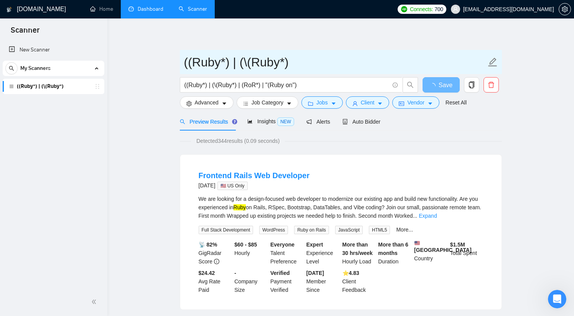
click at [493, 65] on icon "edit" at bounding box center [493, 62] width 10 height 10
drag, startPoint x: 334, startPoint y: 66, endPoint x: 162, endPoint y: 67, distance: 171.4
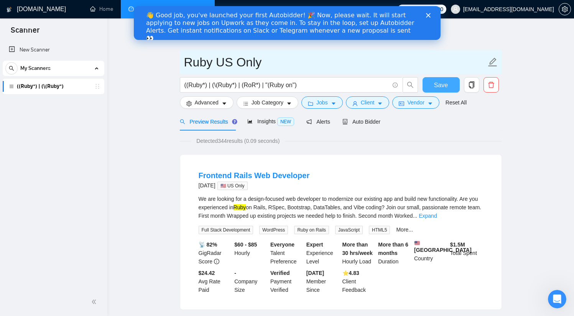
type input "Ruby US Only"
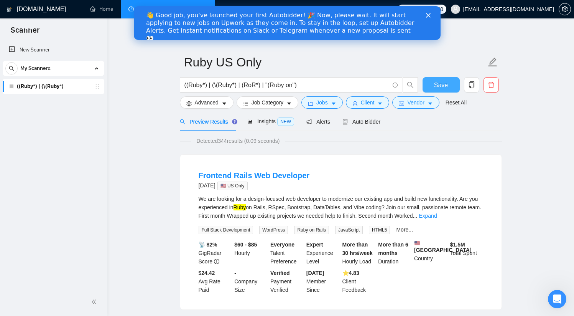
click at [450, 79] on button "Save" at bounding box center [441, 84] width 37 height 15
click at [283, 104] on span "Job Category" at bounding box center [268, 102] width 32 height 8
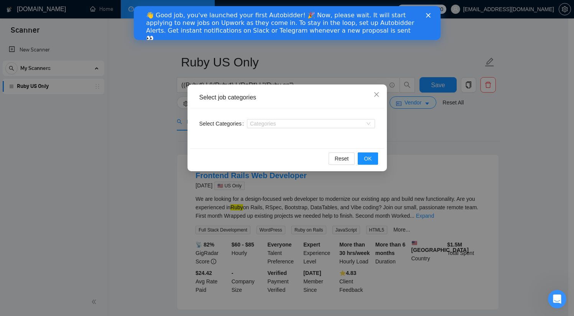
scroll to position [65, 0]
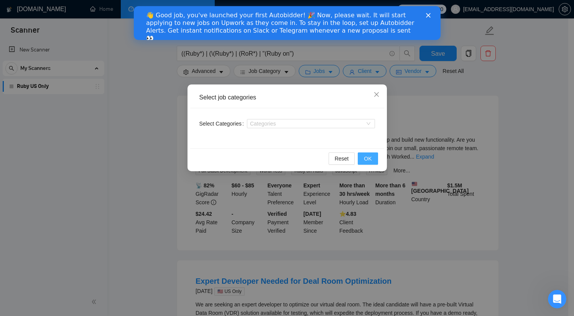
click at [364, 159] on button "OK" at bounding box center [368, 158] width 20 height 12
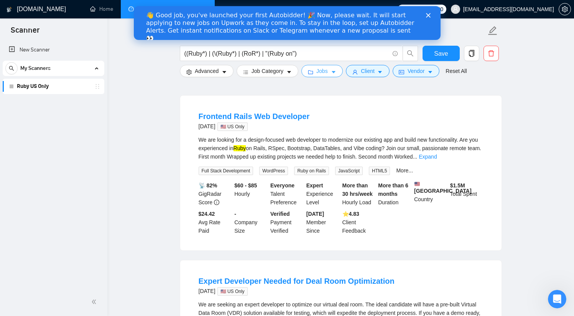
click at [325, 74] on span "Jobs" at bounding box center [322, 71] width 12 height 8
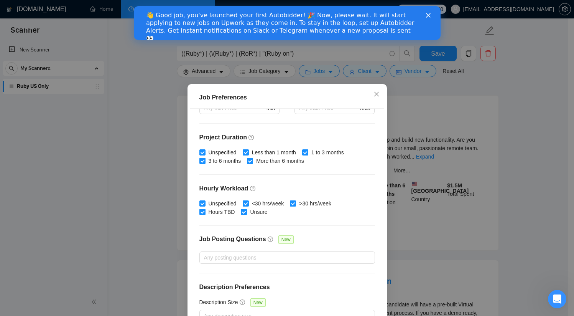
scroll to position [148, 0]
click at [426, 127] on div "Job Preferences Budget Project Type All Fixed Price Hourly Rate Fixed Price Bud…" at bounding box center [287, 158] width 574 height 316
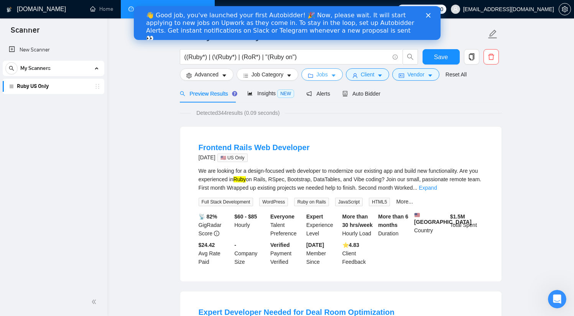
scroll to position [0, 0]
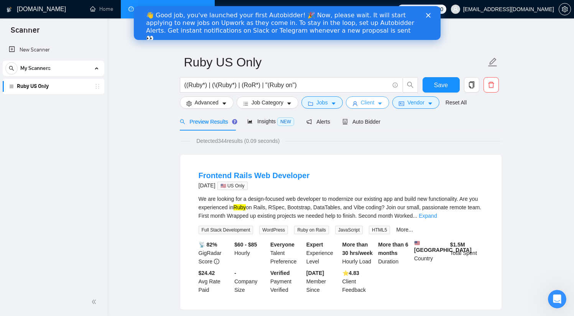
click at [375, 102] on span "Client" at bounding box center [368, 102] width 14 height 8
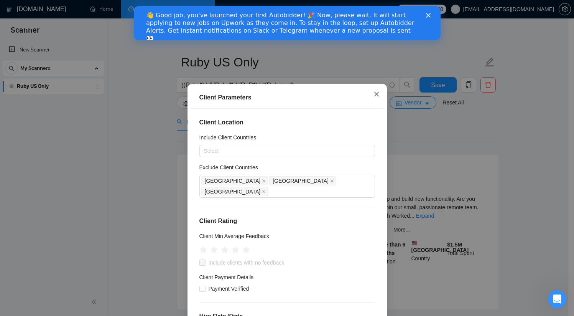
click at [374, 94] on icon "close" at bounding box center [377, 94] width 6 height 6
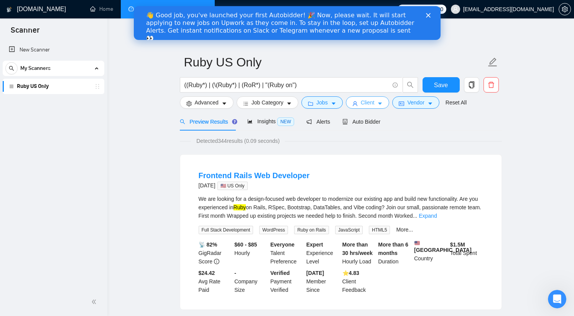
click at [375, 102] on span "Client" at bounding box center [368, 102] width 14 height 8
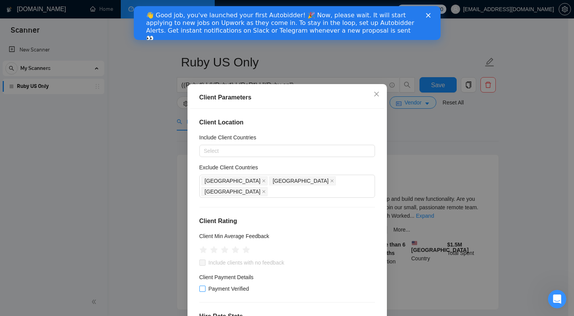
drag, startPoint x: 198, startPoint y: 278, endPoint x: 225, endPoint y: 261, distance: 31.4
click at [199, 285] on input "Payment Verified" at bounding box center [201, 287] width 5 height 5
checkbox input "true"
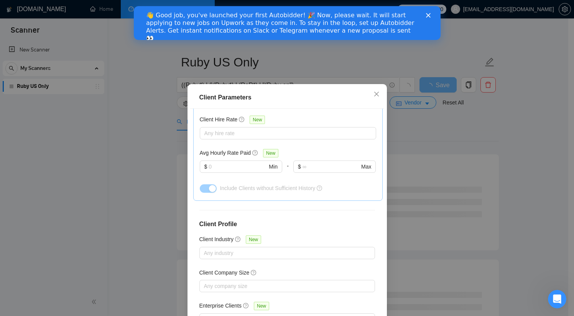
scroll to position [257, 0]
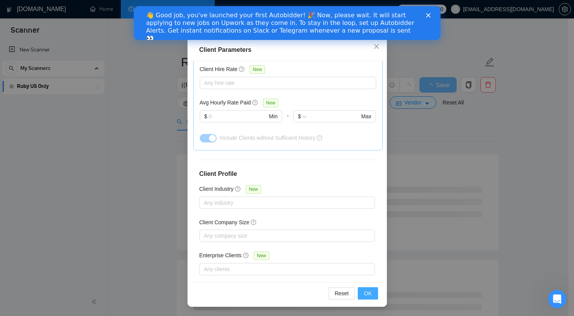
click at [364, 295] on span "OK" at bounding box center [368, 293] width 8 height 8
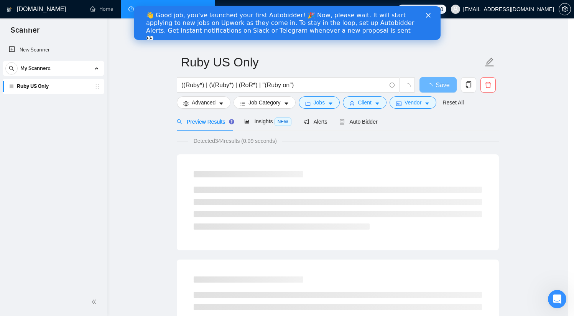
scroll to position [10, 0]
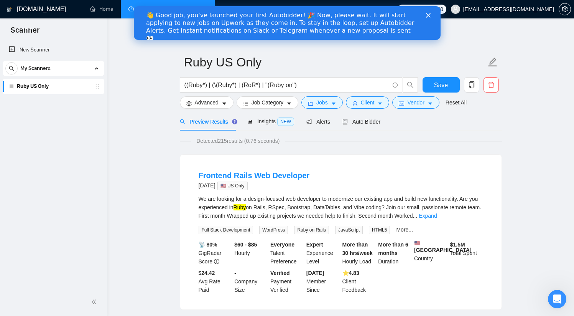
click at [429, 14] on polygon "Close" at bounding box center [428, 15] width 5 height 5
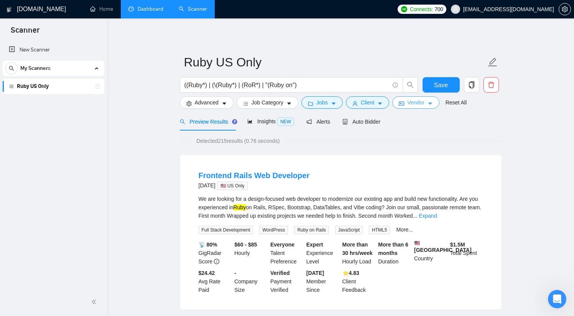
click at [431, 104] on button "Vendor" at bounding box center [415, 102] width 47 height 12
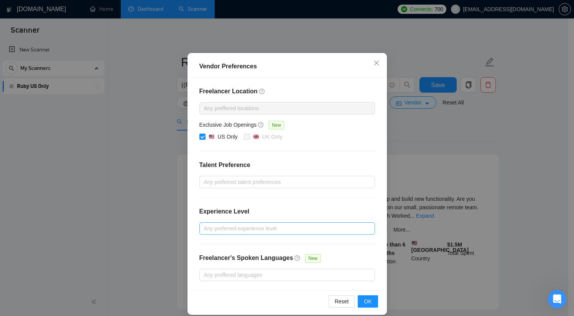
scroll to position [39, 0]
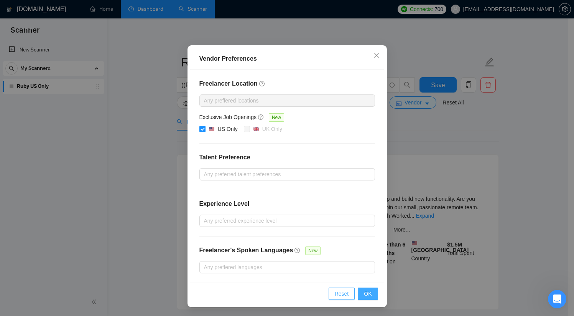
drag, startPoint x: 363, startPoint y: 294, endPoint x: 360, endPoint y: 290, distance: 5.3
click at [364, 294] on span "OK" at bounding box center [368, 293] width 8 height 8
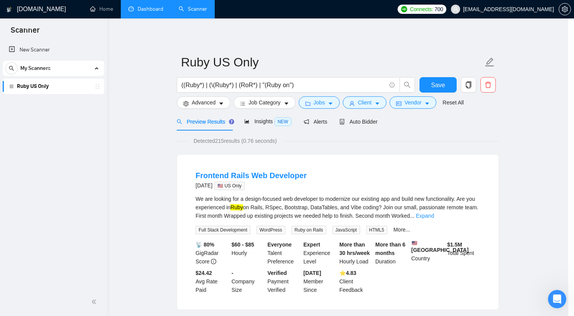
scroll to position [1, 0]
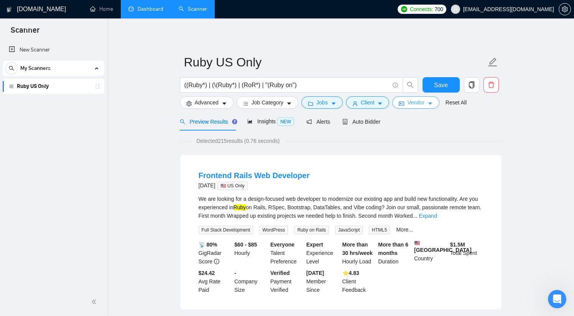
click at [415, 102] on span "Vendor" at bounding box center [415, 102] width 17 height 8
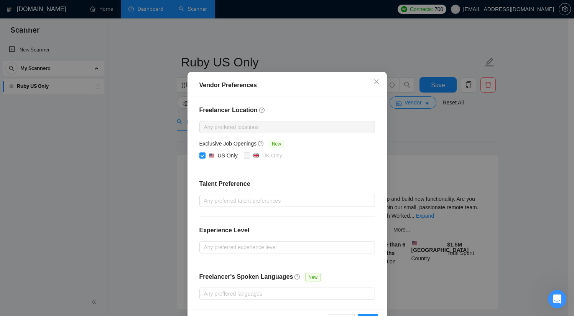
scroll to position [39, 0]
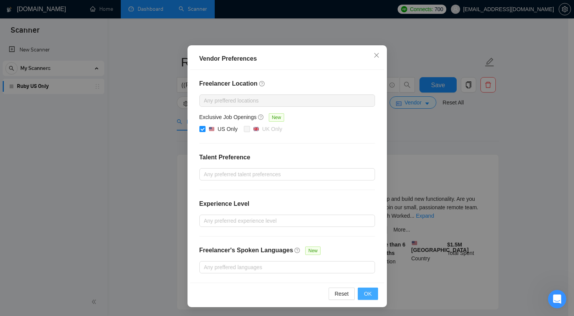
click at [364, 295] on span "OK" at bounding box center [368, 293] width 8 height 8
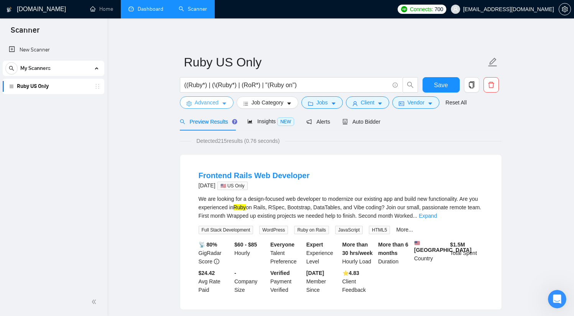
click at [209, 102] on span "Advanced" at bounding box center [207, 102] width 24 height 8
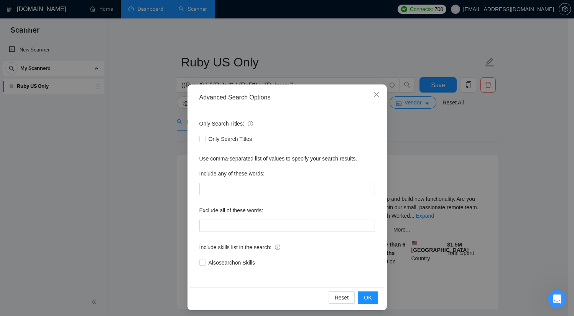
scroll to position [0, 0]
click at [375, 93] on icon "close" at bounding box center [376, 94] width 5 height 5
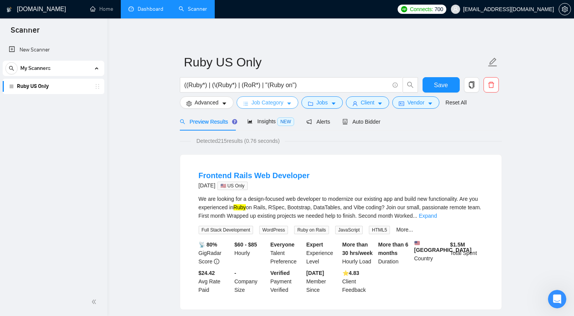
click at [255, 99] on span "Job Category" at bounding box center [268, 102] width 32 height 8
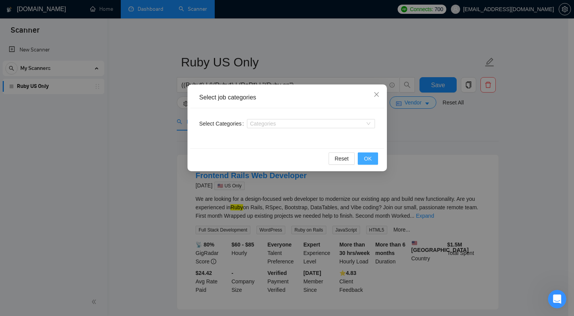
drag, startPoint x: 366, startPoint y: 157, endPoint x: 367, endPoint y: 146, distance: 11.5
click at [366, 157] on span "OK" at bounding box center [368, 158] width 8 height 8
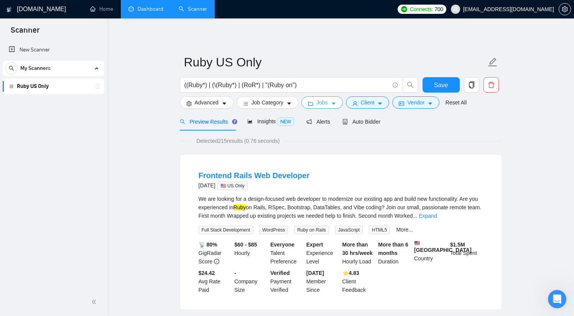
click at [328, 102] on span "Jobs" at bounding box center [322, 102] width 12 height 8
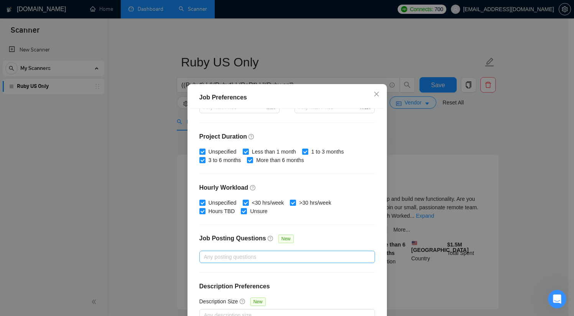
click at [278, 254] on div at bounding box center [283, 256] width 164 height 9
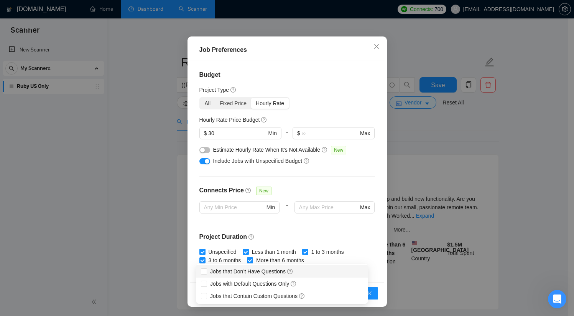
click at [205, 104] on div "All" at bounding box center [207, 103] width 15 height 11
click at [200, 98] on input "All" at bounding box center [200, 98] width 0 height 0
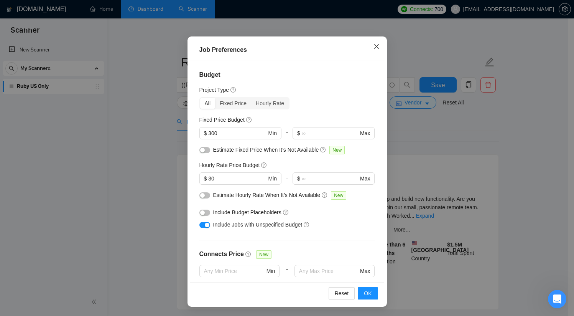
click at [375, 44] on icon "close" at bounding box center [377, 46] width 6 height 6
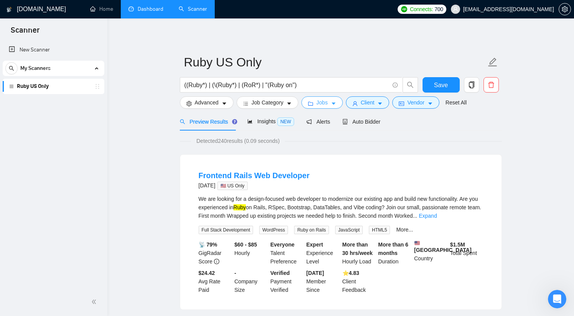
click at [327, 105] on span "Jobs" at bounding box center [322, 102] width 12 height 8
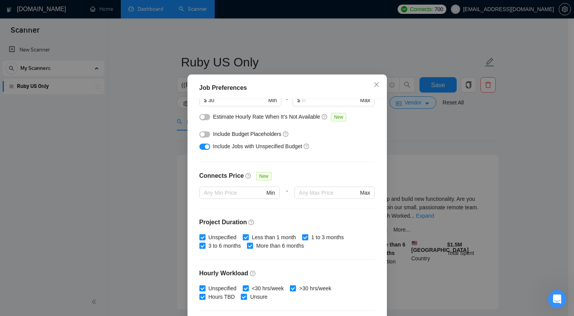
scroll to position [211, 0]
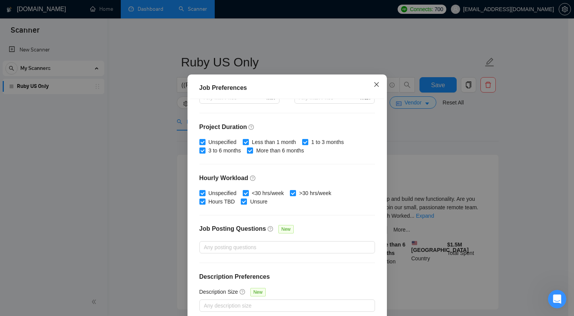
click at [375, 87] on icon "close" at bounding box center [376, 84] width 5 height 5
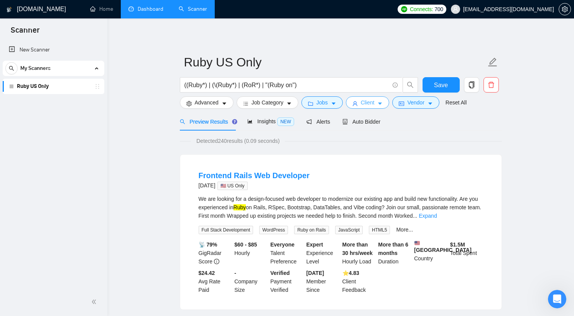
click at [367, 104] on span "Client" at bounding box center [368, 102] width 14 height 8
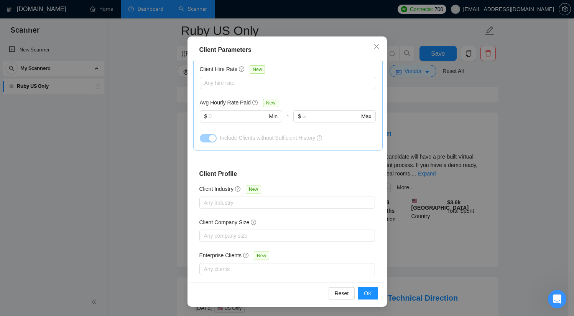
scroll to position [252, 0]
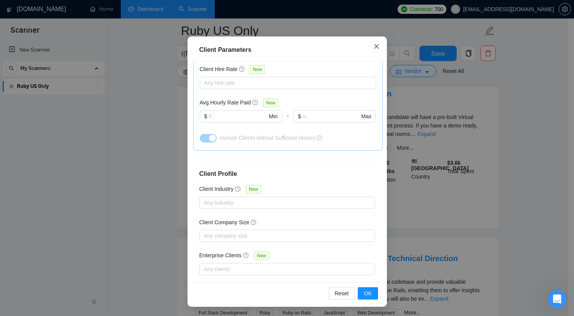
click at [374, 48] on icon "close" at bounding box center [377, 46] width 6 height 6
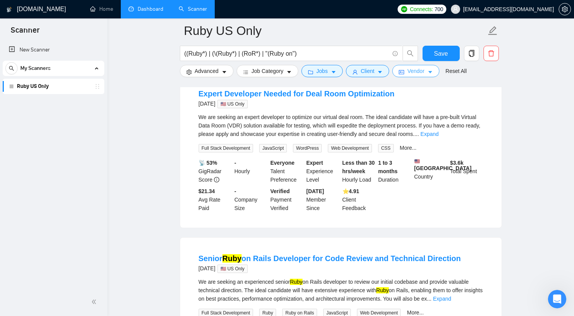
click at [418, 73] on span "Vendor" at bounding box center [415, 71] width 17 height 8
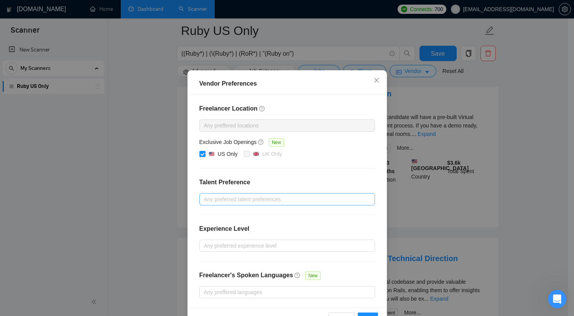
scroll to position [39, 0]
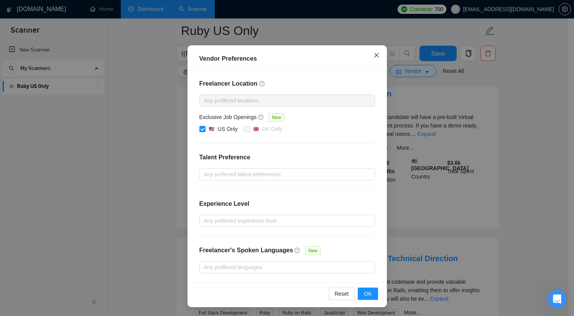
click at [374, 56] on icon "close" at bounding box center [376, 55] width 5 height 5
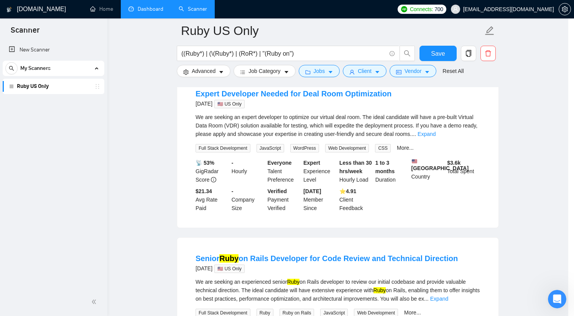
scroll to position [1, 0]
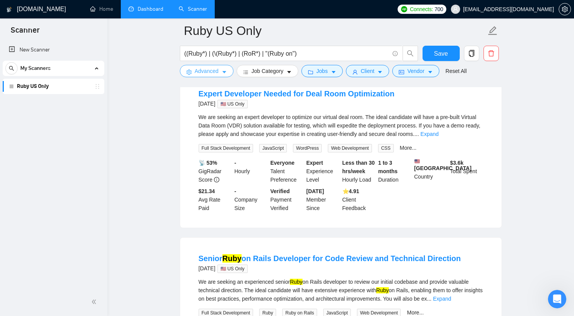
click at [217, 72] on span "Advanced" at bounding box center [207, 71] width 24 height 8
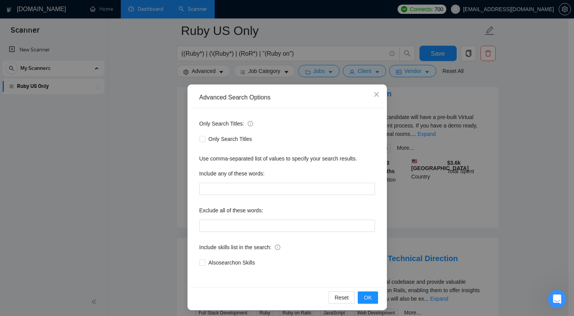
click at [172, 105] on div "Advanced Search Options Only Search Titles: Only Search Titles Use comma-separa…" at bounding box center [287, 158] width 574 height 316
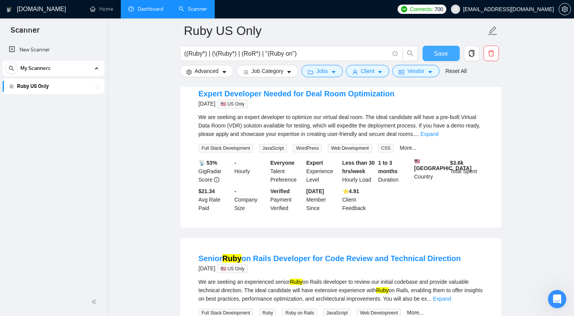
click at [438, 54] on span "Save" at bounding box center [441, 54] width 14 height 10
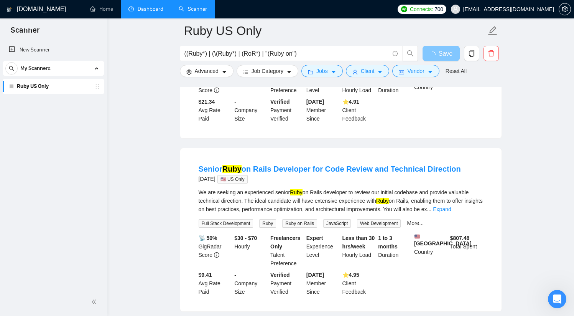
scroll to position [0, 0]
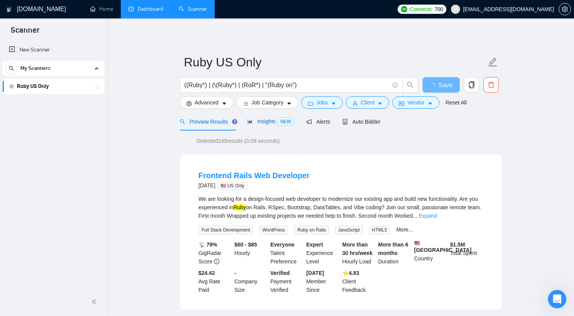
click at [262, 124] on span "Insights NEW" at bounding box center [270, 121] width 47 height 6
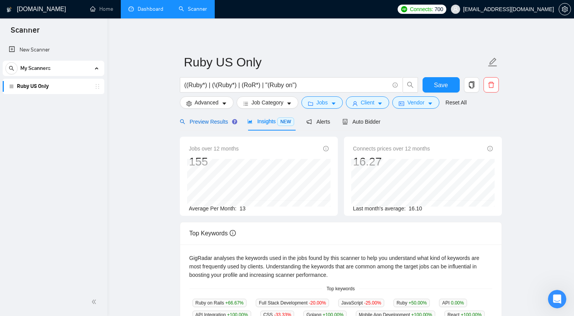
click at [209, 120] on span "Preview Results" at bounding box center [207, 122] width 55 height 6
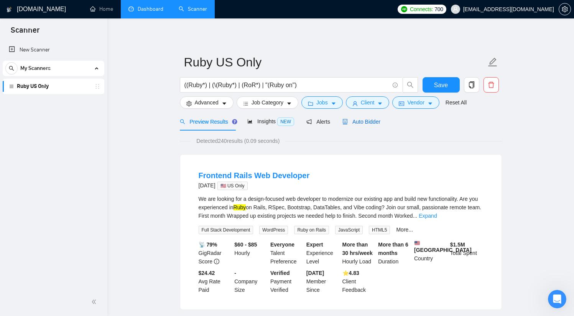
click at [371, 121] on span "Auto Bidder" at bounding box center [361, 122] width 38 height 6
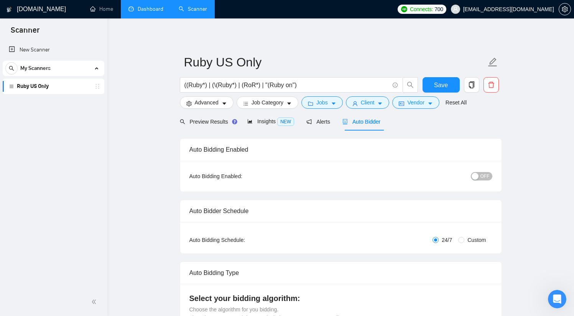
click at [481, 174] on span "OFF" at bounding box center [485, 176] width 9 height 8
click at [474, 86] on icon "copy" at bounding box center [471, 84] width 5 height 7
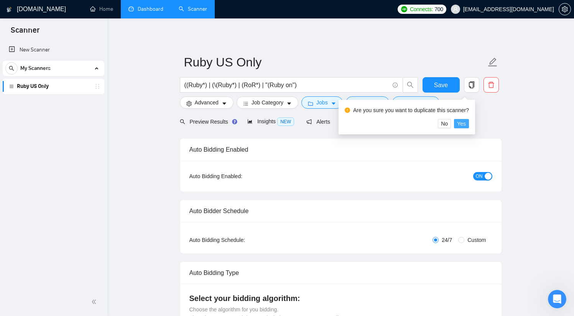
click at [466, 125] on span "Yes" at bounding box center [461, 123] width 9 height 8
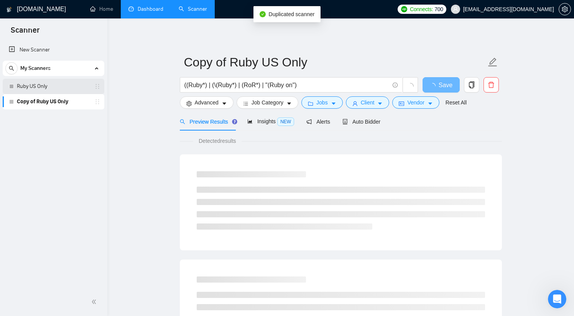
click at [48, 88] on link "Ruby US Only" at bounding box center [53, 86] width 73 height 15
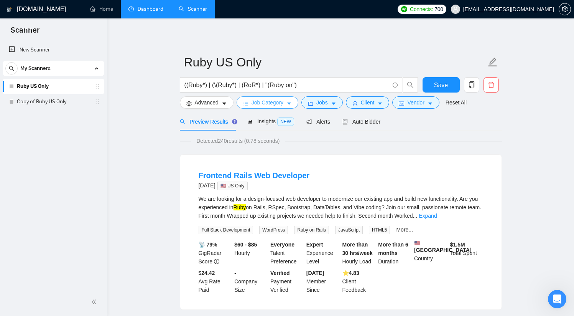
click at [267, 102] on span "Job Category" at bounding box center [268, 102] width 32 height 8
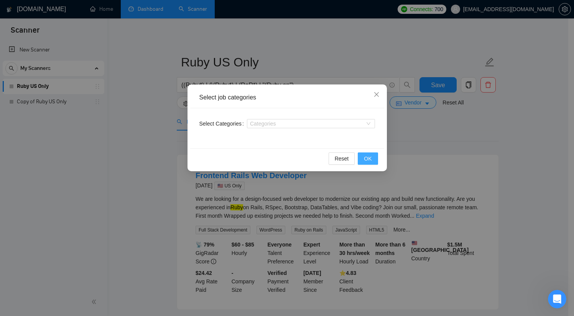
click at [366, 158] on span "OK" at bounding box center [368, 158] width 8 height 8
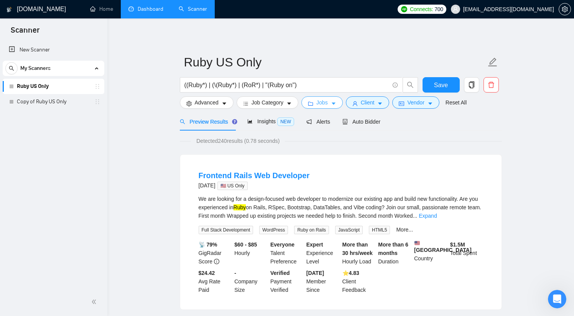
click at [332, 102] on button "Jobs" at bounding box center [321, 102] width 41 height 12
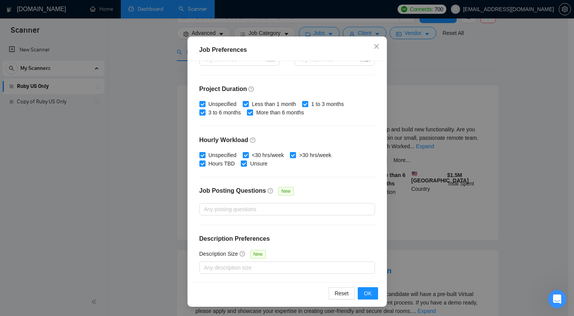
scroll to position [352, 0]
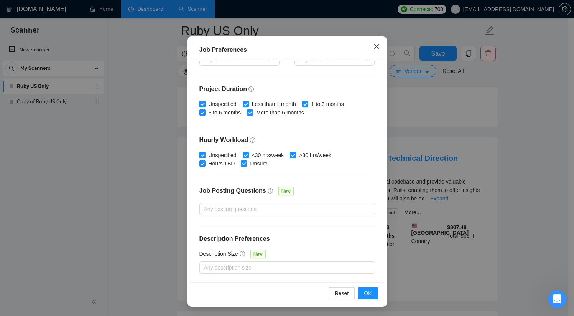
click at [374, 46] on icon "close" at bounding box center [376, 46] width 5 height 5
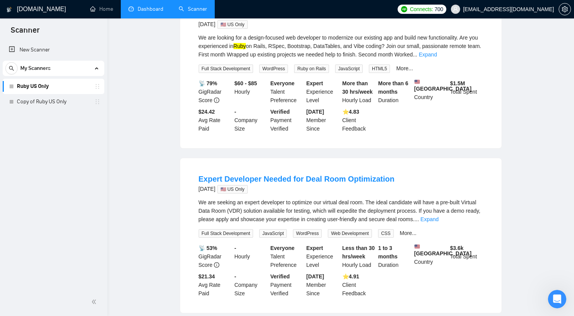
scroll to position [0, 0]
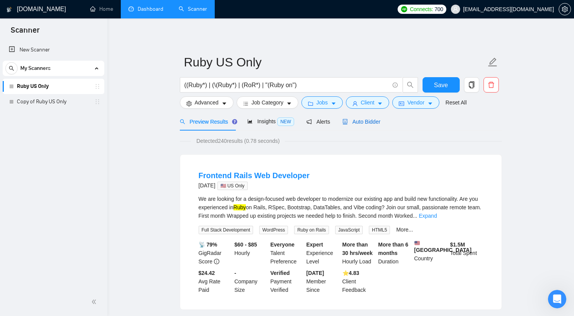
click at [368, 123] on span "Auto Bidder" at bounding box center [361, 122] width 38 height 6
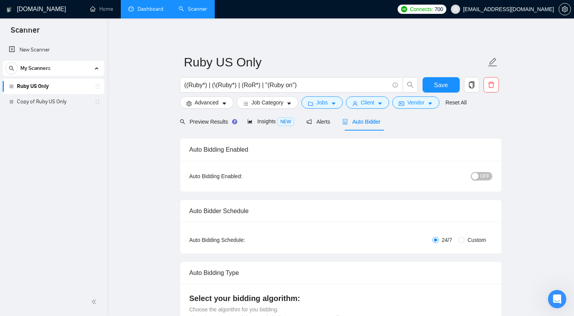
click at [484, 173] on span "OFF" at bounding box center [485, 176] width 9 height 8
click at [443, 84] on span "Save" at bounding box center [441, 85] width 14 height 10
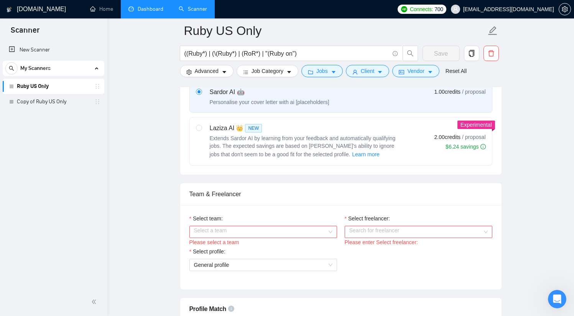
scroll to position [292, 0]
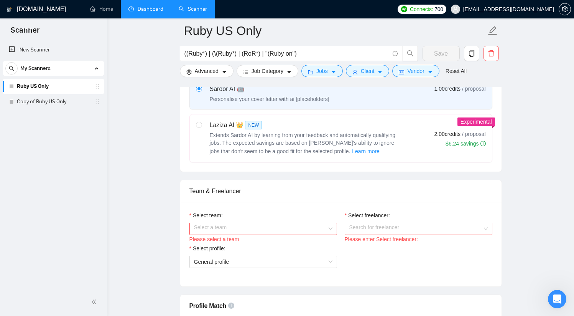
click at [257, 229] on input "Select team:" at bounding box center [260, 229] width 133 height 12
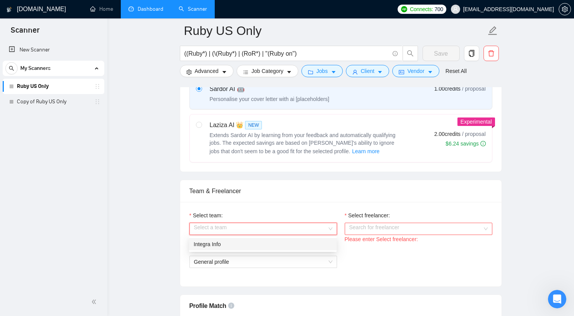
click at [247, 242] on div "Integra Info" at bounding box center [263, 244] width 138 height 8
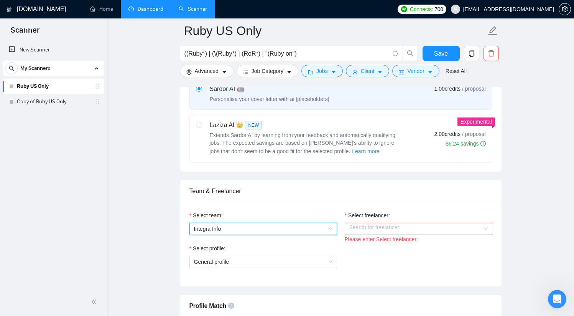
click at [366, 229] on input "Select freelancer:" at bounding box center [415, 229] width 133 height 12
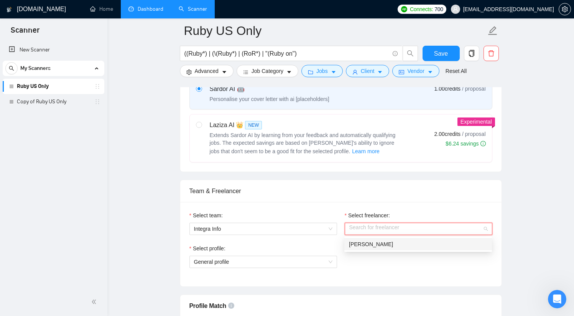
click at [371, 243] on span "[PERSON_NAME]" at bounding box center [371, 244] width 44 height 6
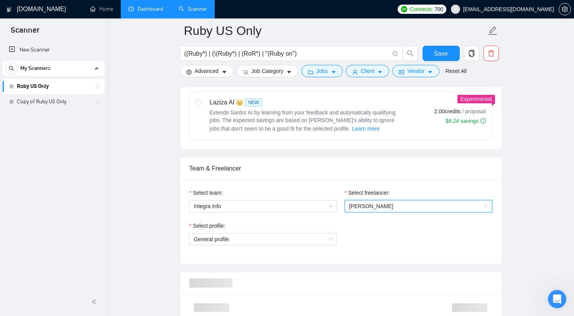
scroll to position [359, 0]
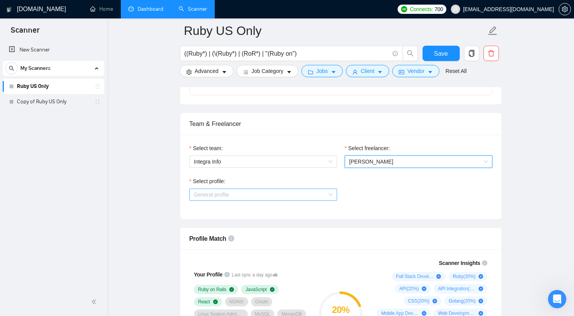
click at [274, 195] on span "General profile" at bounding box center [263, 195] width 138 height 12
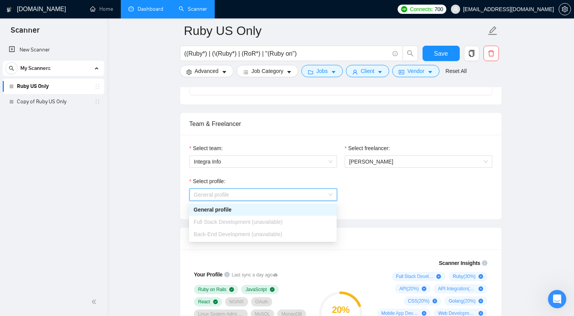
click at [237, 211] on div "General profile" at bounding box center [263, 209] width 138 height 8
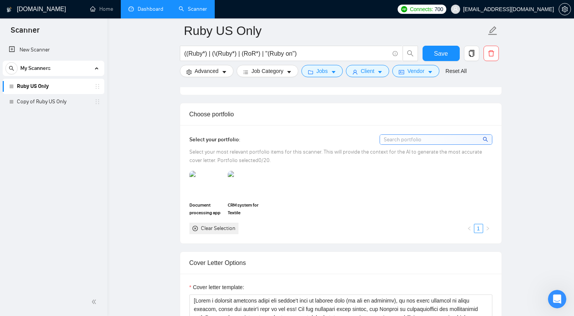
scroll to position [639, 0]
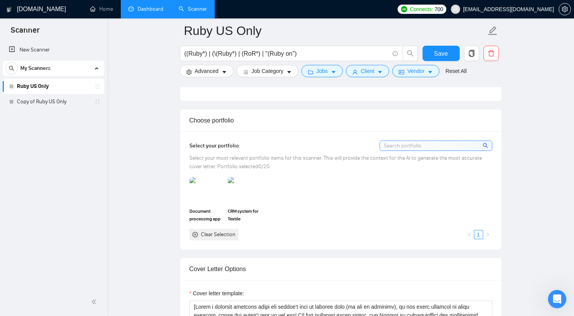
click at [420, 146] on input at bounding box center [436, 146] width 112 height 10
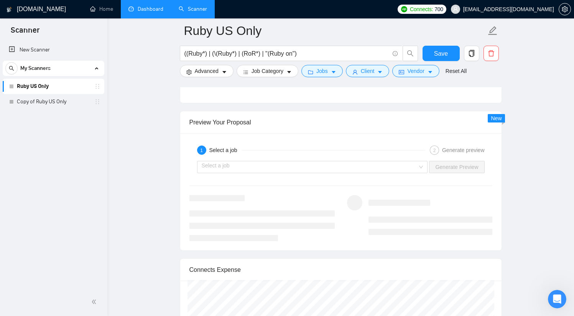
scroll to position [1402, 0]
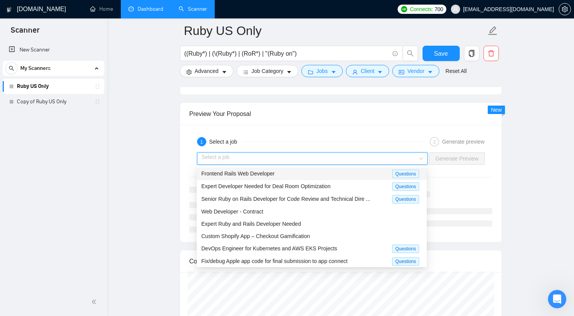
click at [383, 160] on input "search" at bounding box center [310, 159] width 216 height 12
click at [344, 199] on span "Senior Ruby on Rails Developer for Code Review and Technical Dire ..." at bounding box center [285, 199] width 169 height 6
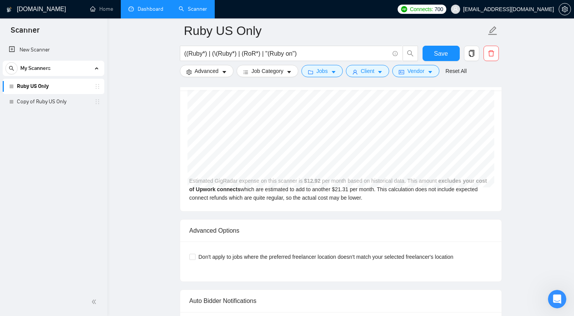
scroll to position [1638, 0]
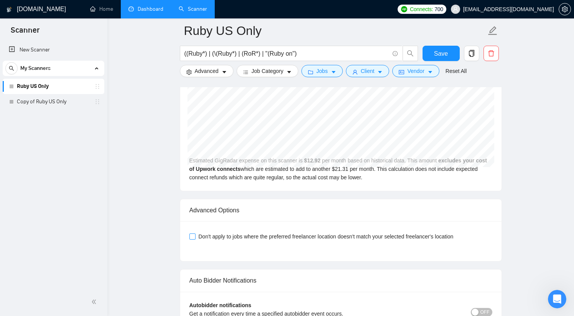
click at [325, 234] on span "Don't apply to jobs where the preferred freelancer location doesn't match your …" at bounding box center [326, 236] width 261 height 8
click at [195, 234] on input "Don't apply to jobs where the preferred freelancer location doesn't match your …" at bounding box center [191, 235] width 5 height 5
checkbox input "true"
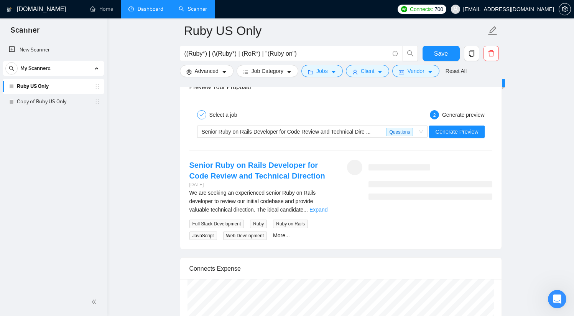
scroll to position [1414, 0]
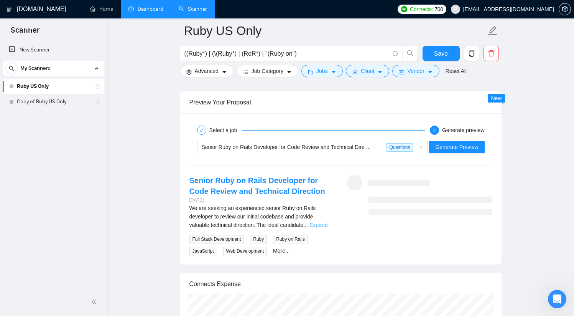
click at [328, 225] on link "Expand" at bounding box center [318, 225] width 18 height 6
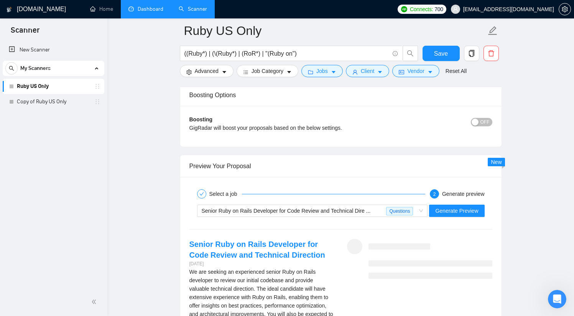
scroll to position [1338, 0]
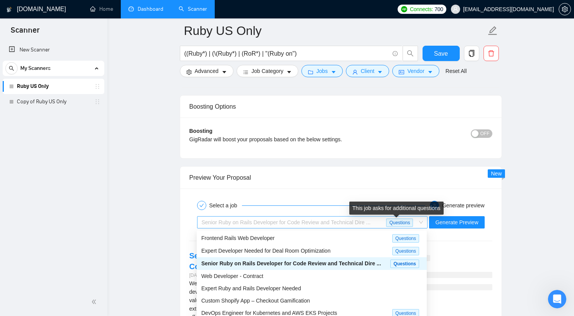
click at [395, 222] on span "Questions" at bounding box center [399, 222] width 27 height 8
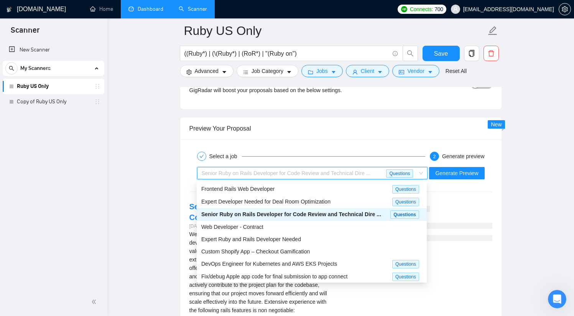
scroll to position [1396, 0]
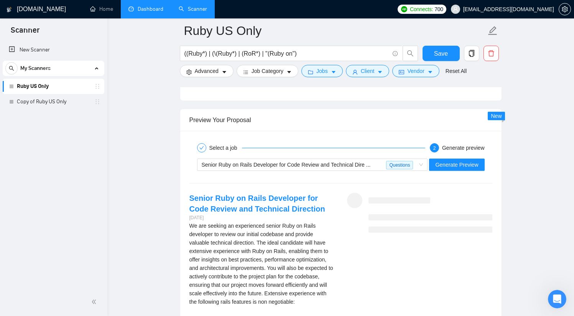
click at [471, 208] on div at bounding box center [431, 213] width 124 height 40
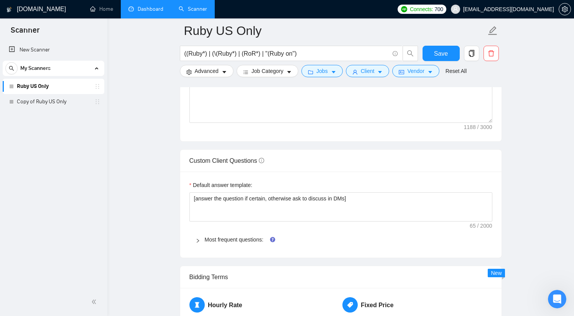
scroll to position [991, 0]
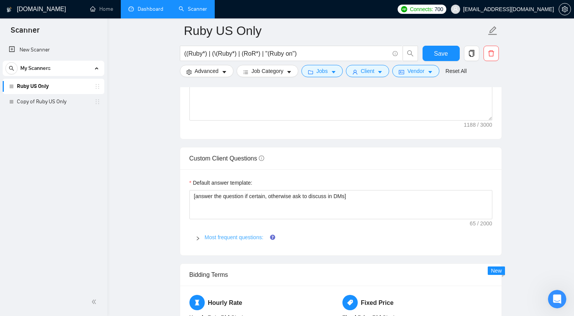
click at [247, 235] on link "Most frequent questions:" at bounding box center [234, 237] width 59 height 6
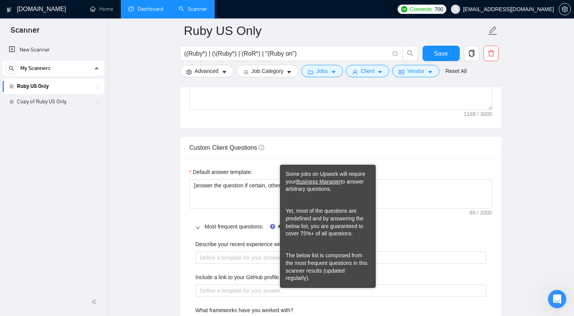
scroll to position [1005, 0]
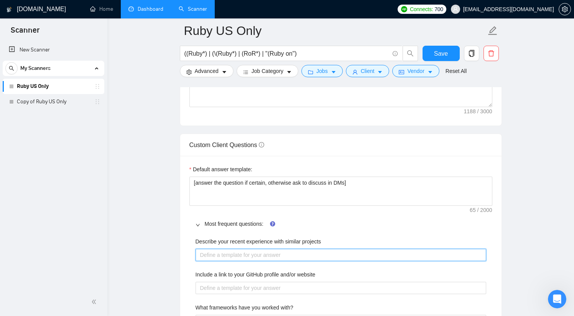
click at [223, 254] on projects "Describe your recent experience with similar projects" at bounding box center [341, 255] width 291 height 12
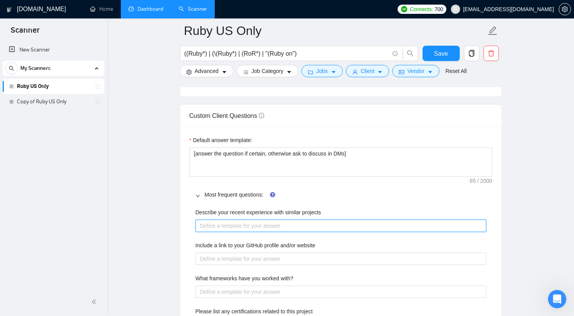
scroll to position [1092, 0]
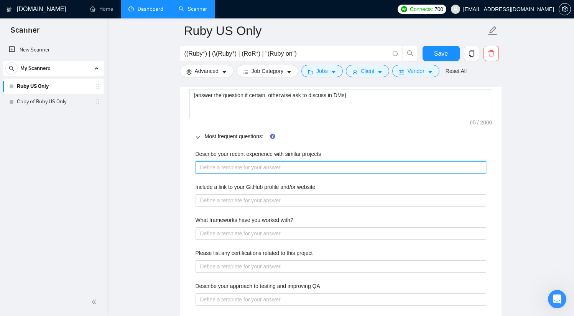
type projects "["
type projects "[]"
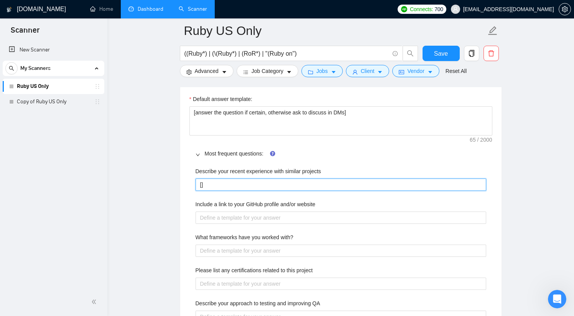
scroll to position [1075, 0]
